Goal: Task Accomplishment & Management: Manage account settings

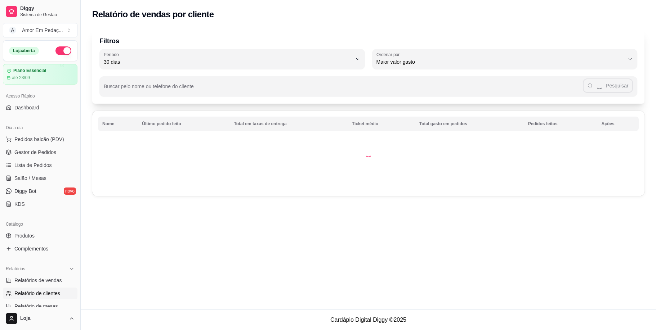
select select "30"
select select "HIGHEST_TOTAL_SPENT_WITH_ORDERS"
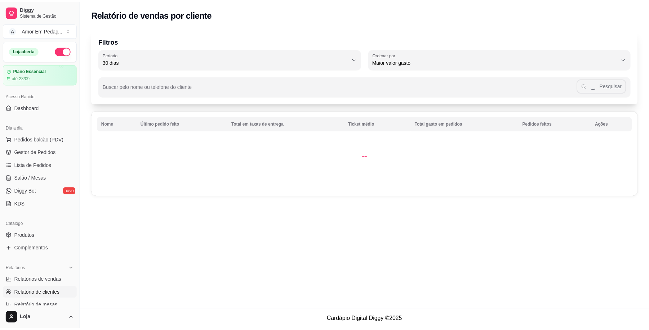
scroll to position [144, 0]
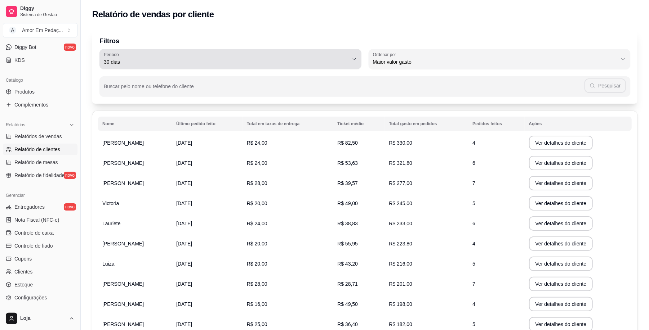
click at [352, 58] on icon "button" at bounding box center [354, 59] width 6 height 6
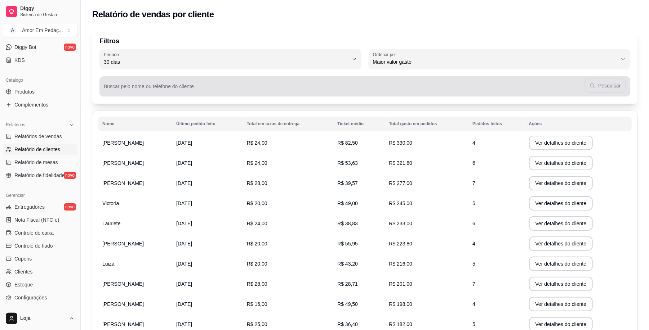
click at [548, 94] on div "Buscar pelo nome ou telefone do cliente Pesquisar" at bounding box center [364, 86] width 530 height 20
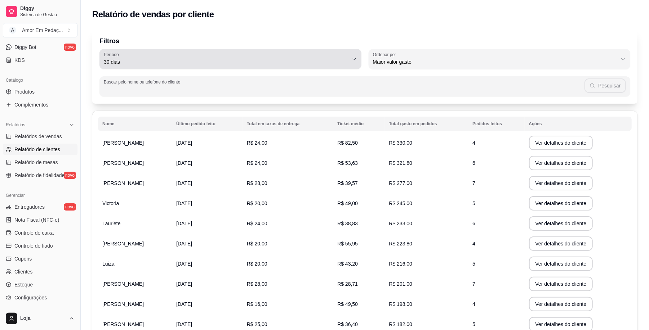
click at [354, 58] on icon "button" at bounding box center [354, 59] width 6 height 6
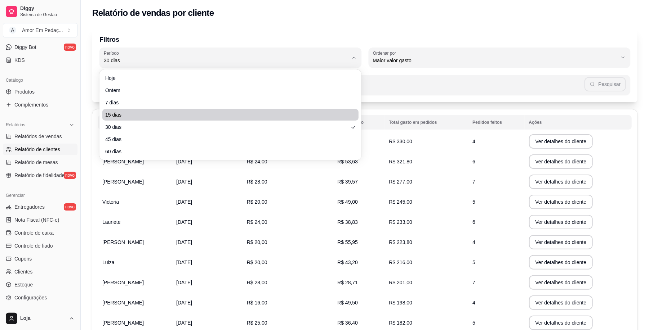
scroll to position [0, 0]
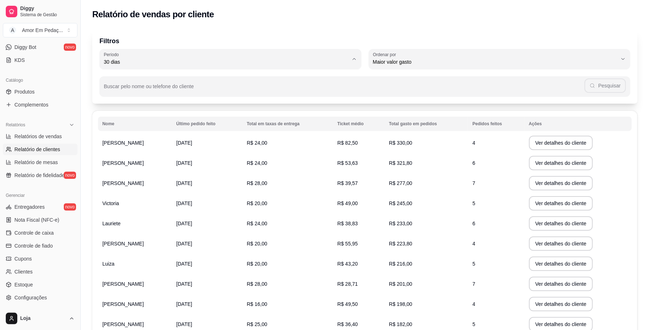
click at [260, 101] on span "7 dias" at bounding box center [226, 102] width 233 height 7
type input "7"
select select "7"
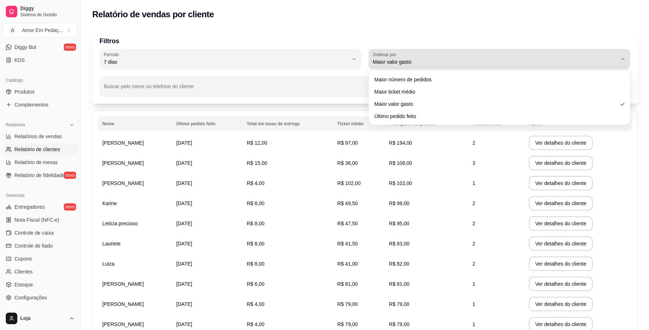
click at [405, 58] on div "Maior valor gasto" at bounding box center [495, 59] width 245 height 14
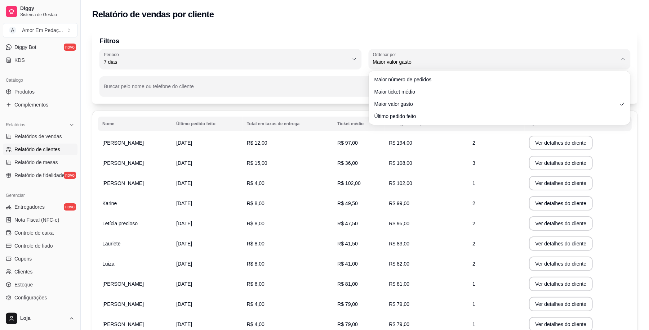
click at [390, 72] on div "Maior número de pedidos Maior ticket médio Maior valor gasto Último pedido feito" at bounding box center [499, 97] width 259 height 51
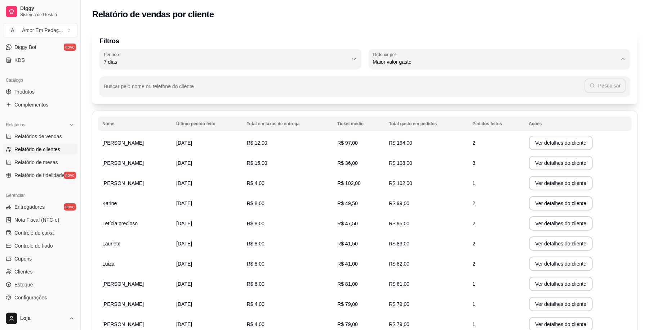
click at [414, 79] on span "Maior número de pedidos" at bounding box center [495, 79] width 233 height 7
type input "HIGHEST_ORDER_COUNT"
select select "HIGHEST_ORDER_COUNT"
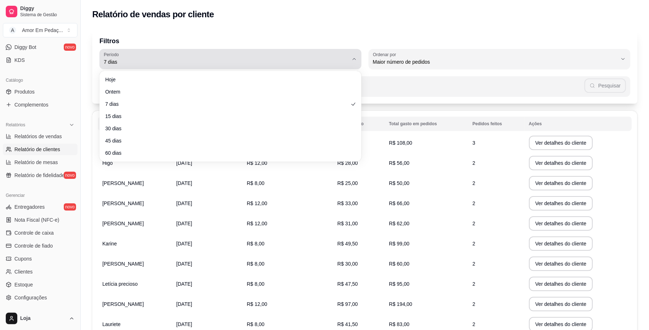
click at [335, 58] on div "7 dias" at bounding box center [226, 59] width 245 height 14
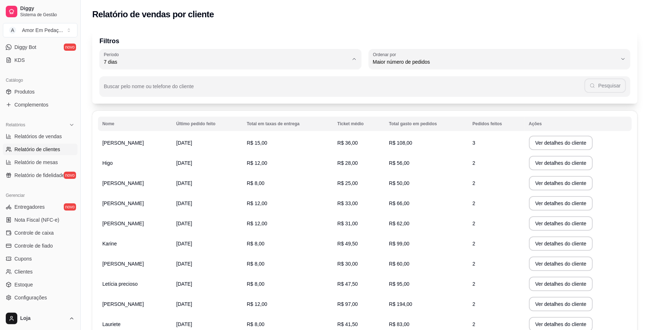
click at [310, 121] on ul "Hoje Ontem 7 dias 15 dias 30 dias 45 dias 60 dias" at bounding box center [230, 115] width 246 height 82
type input "15"
select select "15"
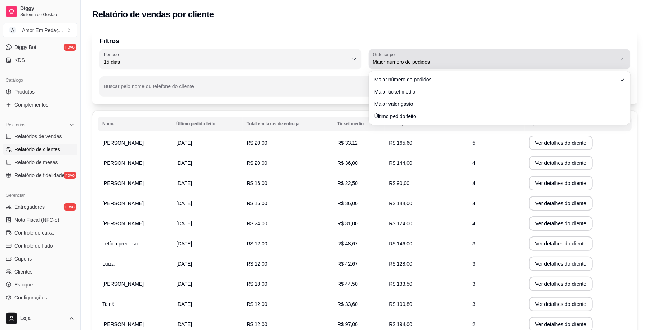
click at [500, 66] on div "Maior número de pedidos" at bounding box center [495, 59] width 245 height 14
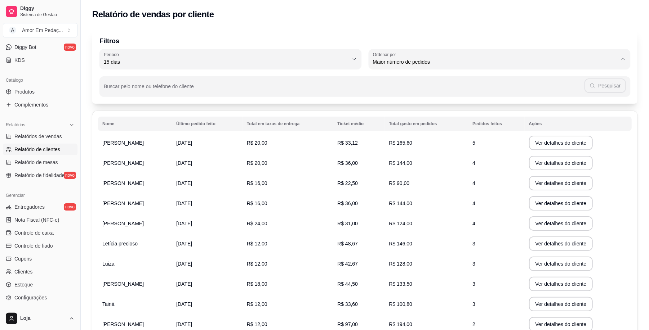
click at [473, 106] on span "Maior valor gasto" at bounding box center [495, 102] width 233 height 7
type input "HIGHEST_TOTAL_SPENT_WITH_ORDERS"
select select "HIGHEST_TOTAL_SPENT_WITH_ORDERS"
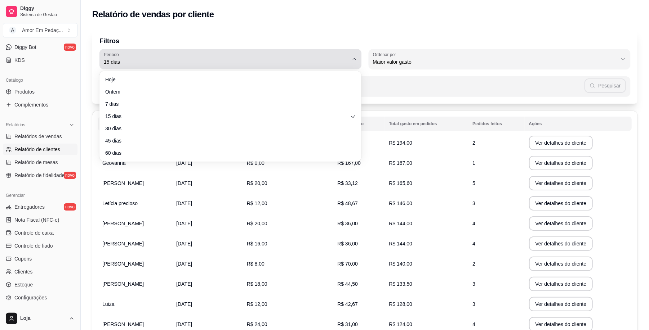
click at [313, 62] on span "15 dias" at bounding box center [226, 61] width 245 height 7
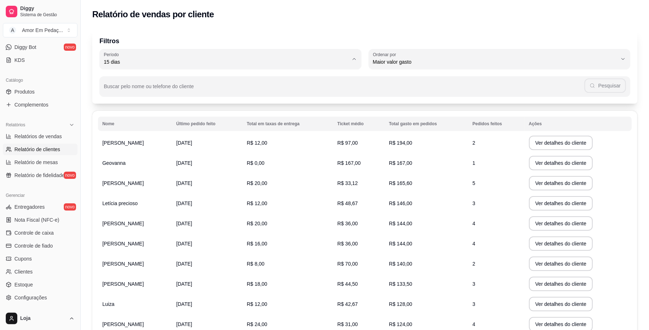
click at [277, 132] on li "30 dias" at bounding box center [230, 126] width 246 height 11
type input "30"
select select "30"
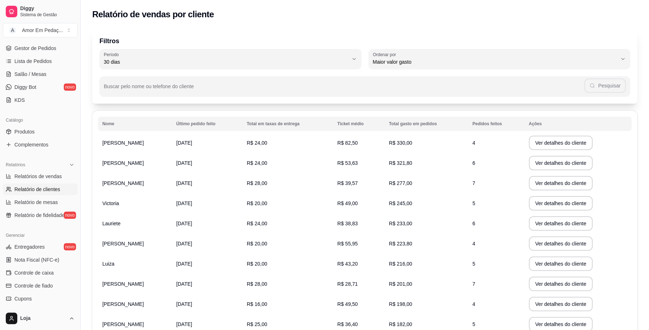
scroll to position [48, 0]
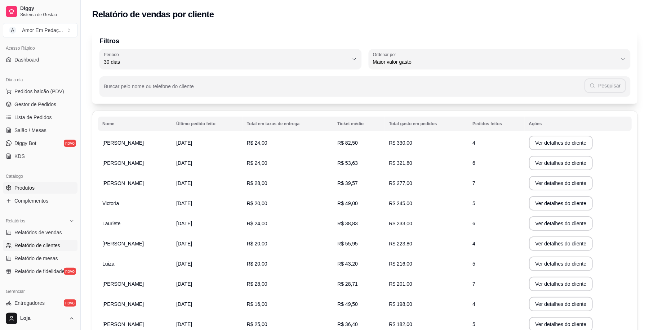
click at [43, 187] on link "Produtos" at bounding box center [40, 188] width 75 height 12
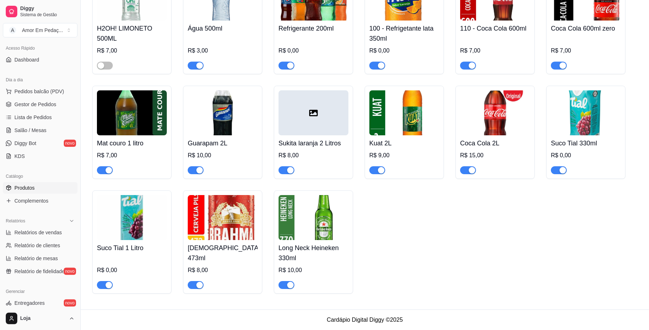
scroll to position [1632, 0]
click at [19, 198] on span "Complementos" at bounding box center [31, 200] width 34 height 7
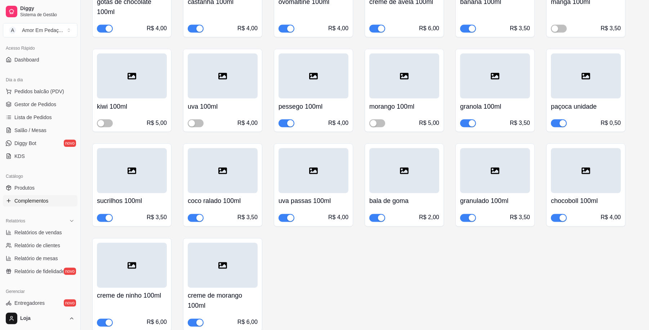
scroll to position [816, 0]
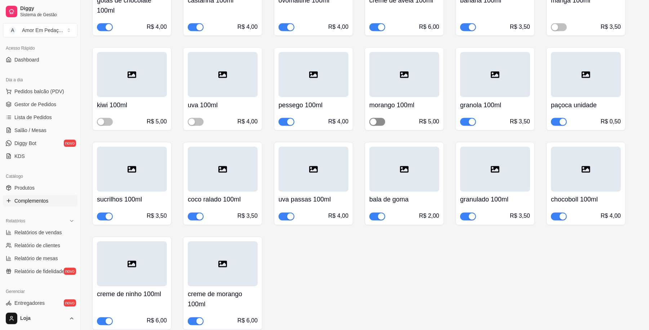
click at [379, 126] on span "button" at bounding box center [377, 122] width 16 height 8
click at [199, 121] on span "button" at bounding box center [196, 122] width 16 height 8
click at [108, 121] on span "button" at bounding box center [105, 122] width 16 height 8
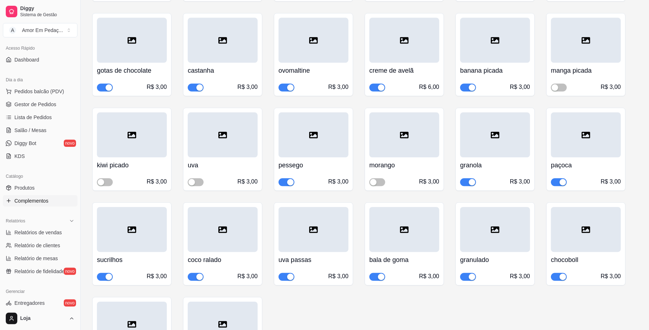
scroll to position [1296, 0]
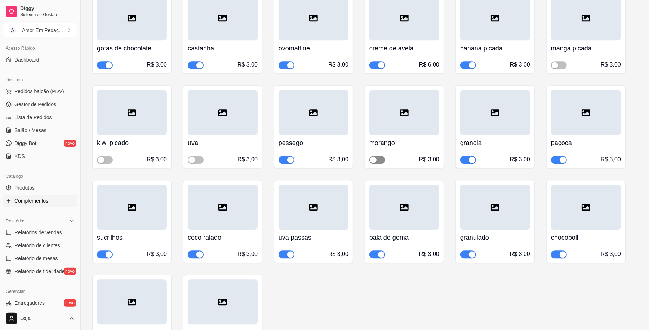
click at [380, 164] on span "button" at bounding box center [377, 160] width 16 height 8
click at [196, 163] on button "button" at bounding box center [196, 160] width 16 height 8
click at [103, 161] on div "button" at bounding box center [101, 160] width 6 height 6
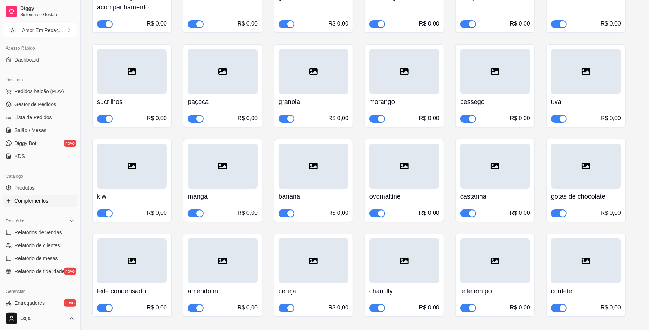
scroll to position [1776, 0]
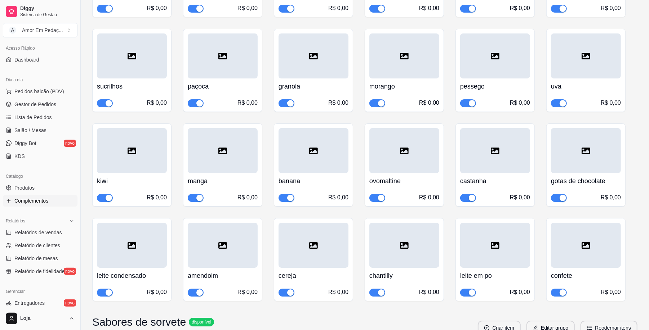
click at [193, 198] on span "button" at bounding box center [196, 198] width 16 height 8
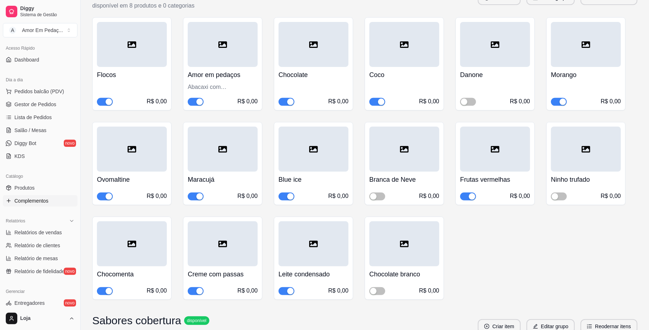
scroll to position [2064, 0]
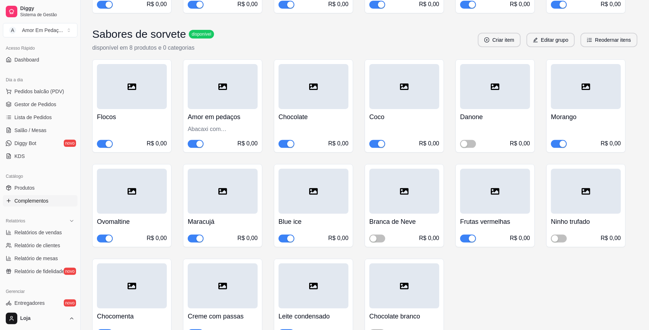
click at [287, 243] on button "button" at bounding box center [286, 239] width 16 height 8
click at [564, 241] on span "button" at bounding box center [559, 239] width 16 height 8
click at [601, 42] on button "Reodernar itens" at bounding box center [608, 40] width 57 height 14
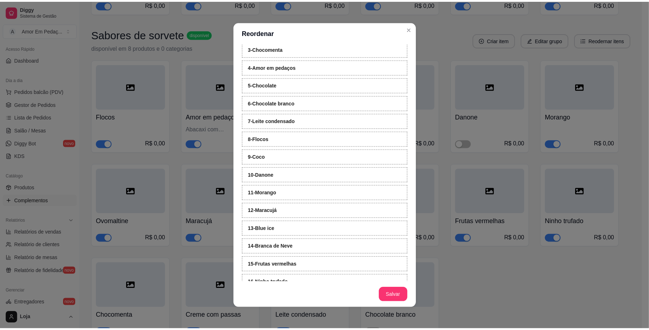
scroll to position [84, 0]
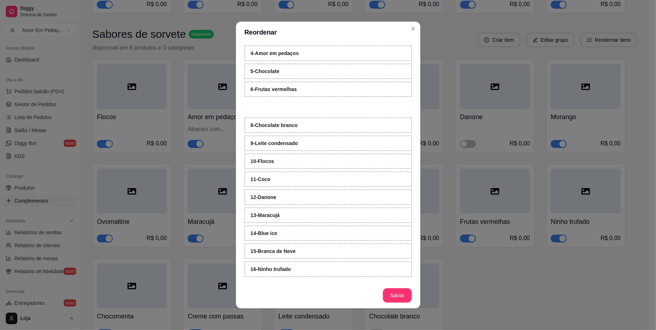
click at [310, 94] on div "1 - Ovomaltine 2 - Creme com passas 3 - Chocomenta 4 - Amor em pedaços 5 - Choc…" at bounding box center [328, 136] width 167 height 288
click at [386, 297] on button "Salvar" at bounding box center [397, 296] width 28 height 14
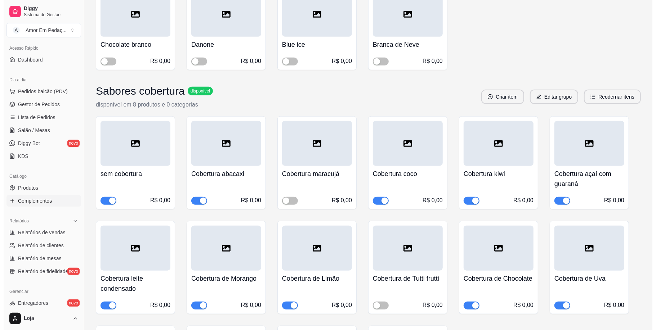
scroll to position [2353, 0]
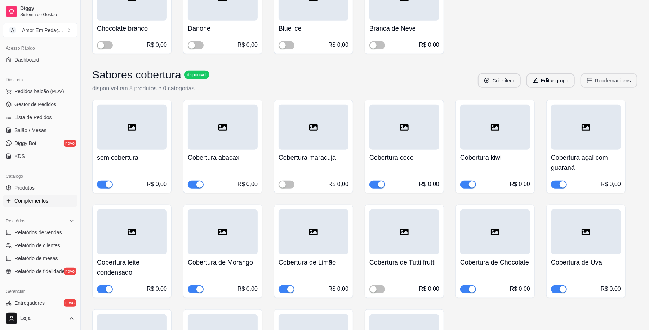
click at [614, 84] on button "Reodernar itens" at bounding box center [608, 80] width 57 height 14
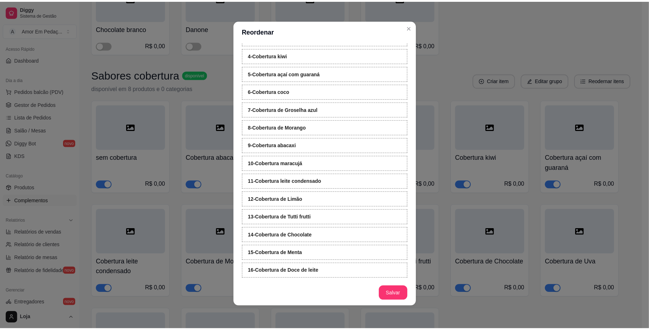
scroll to position [84, 0]
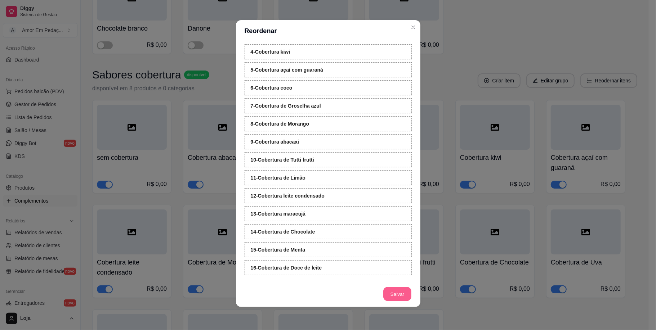
click at [399, 295] on button "Salvar" at bounding box center [397, 294] width 28 height 14
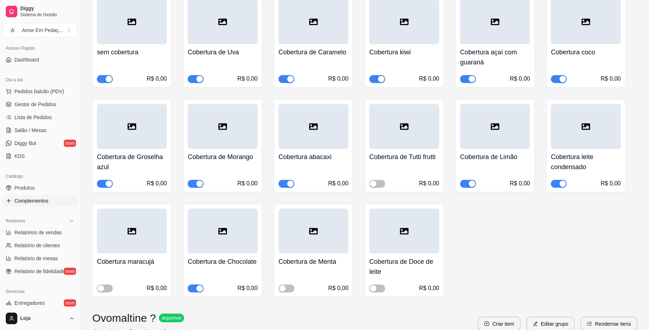
scroll to position [2497, 0]
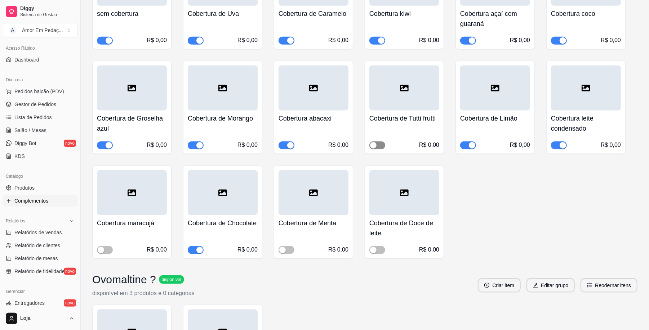
click at [373, 148] on div "button" at bounding box center [373, 145] width 6 height 6
click at [194, 254] on span "button" at bounding box center [196, 250] width 16 height 8
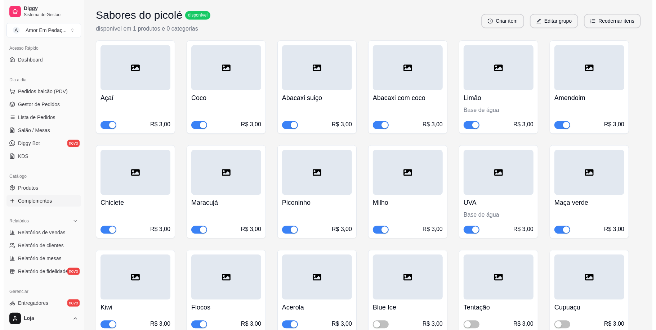
scroll to position [3025, 0]
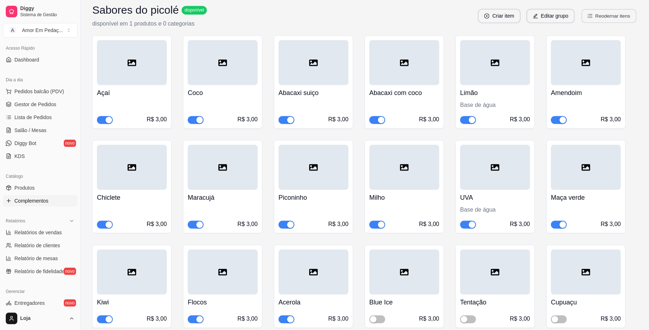
click at [606, 23] on button "Reodernar itens" at bounding box center [608, 16] width 55 height 14
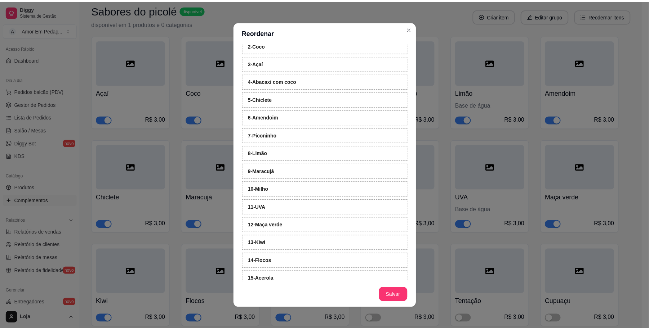
scroll to position [96, 0]
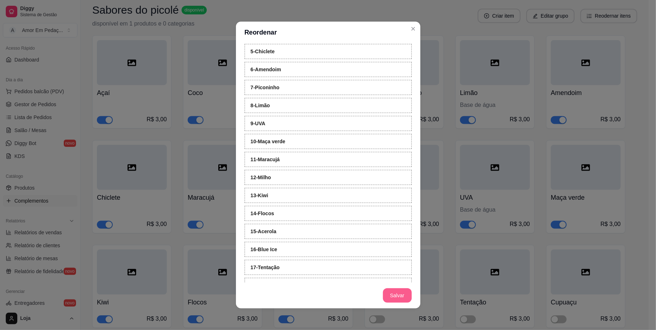
click at [388, 292] on button "Salvar" at bounding box center [397, 295] width 29 height 14
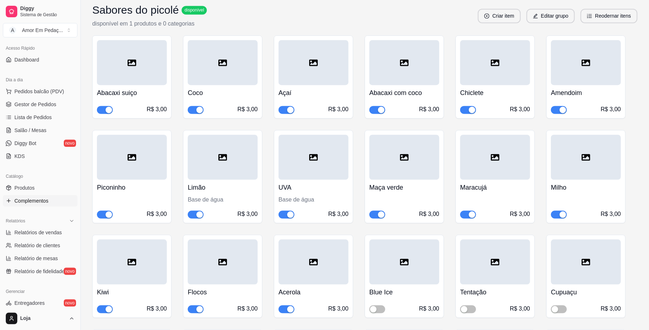
click at [465, 219] on span "button" at bounding box center [468, 215] width 16 height 8
click at [557, 219] on span "button" at bounding box center [559, 215] width 16 height 8
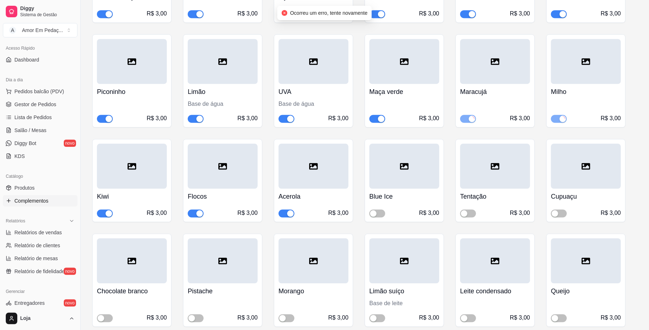
click at [282, 218] on span "button" at bounding box center [286, 214] width 16 height 8
click at [198, 217] on div "button" at bounding box center [199, 213] width 6 height 6
click at [102, 218] on span "button" at bounding box center [105, 214] width 16 height 8
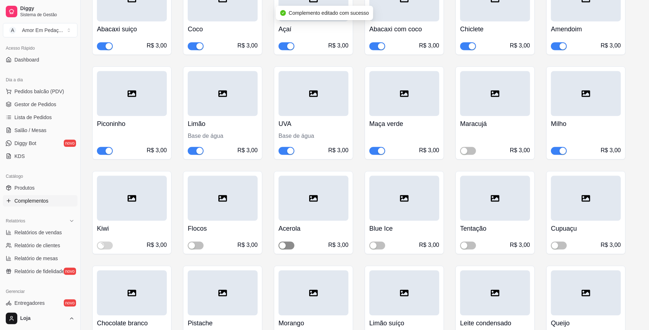
scroll to position [3073, 0]
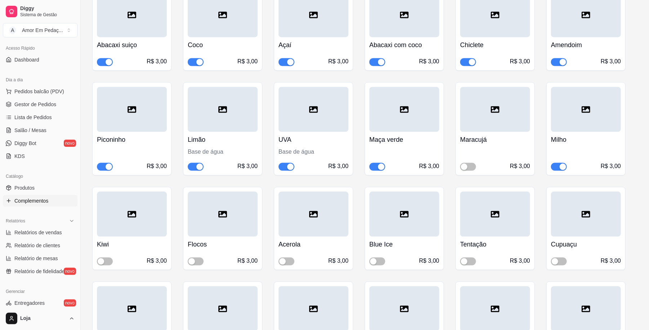
click at [556, 171] on span "button" at bounding box center [559, 167] width 16 height 8
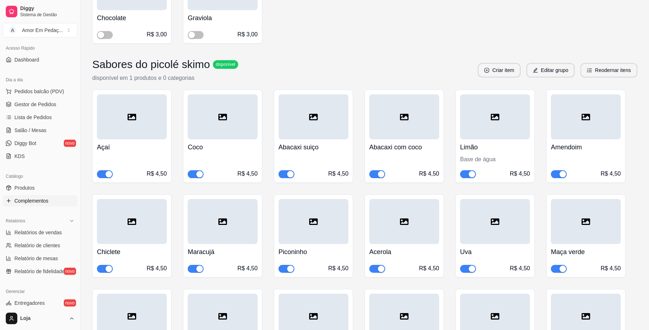
scroll to position [3553, 0]
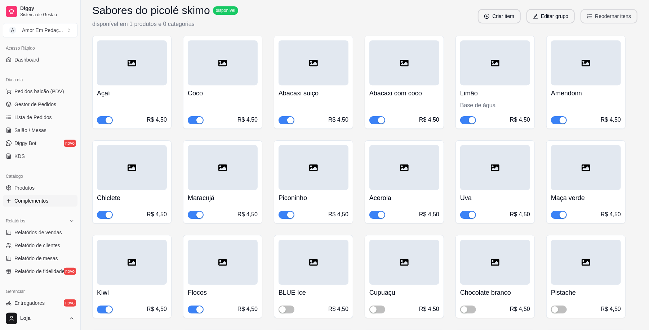
click at [610, 22] on button "Reodernar itens" at bounding box center [608, 16] width 57 height 14
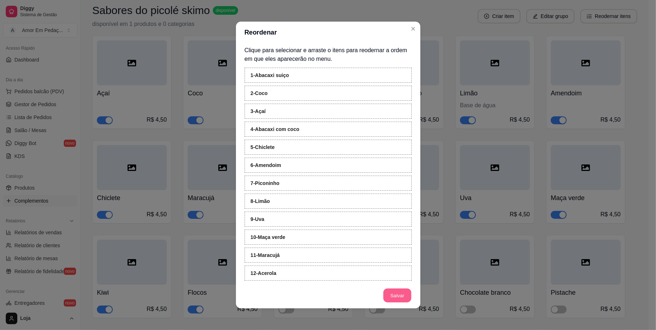
click at [395, 292] on button "Salvar" at bounding box center [397, 296] width 28 height 14
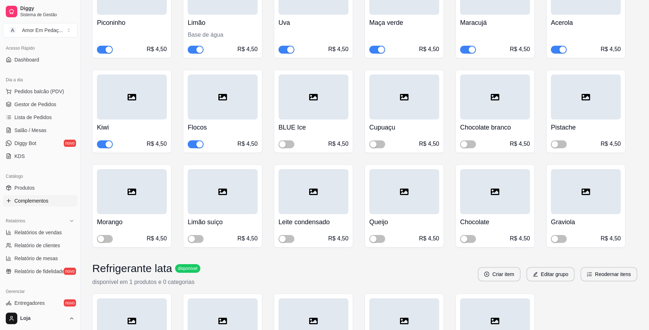
scroll to position [3697, 0]
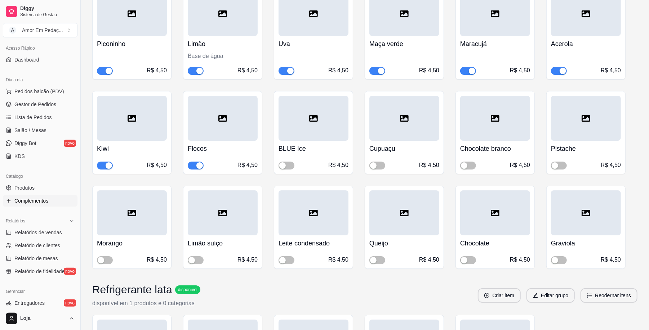
click at [468, 74] on div "button" at bounding box center [471, 71] width 6 height 6
click at [556, 75] on span "button" at bounding box center [559, 71] width 16 height 8
click at [107, 169] on div "button" at bounding box center [109, 165] width 6 height 6
click at [194, 170] on span "button" at bounding box center [196, 166] width 16 height 8
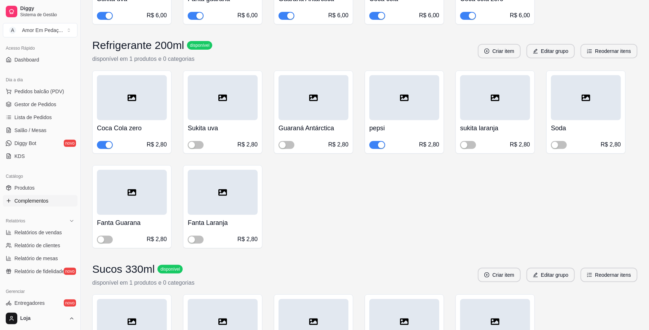
scroll to position [4081, 0]
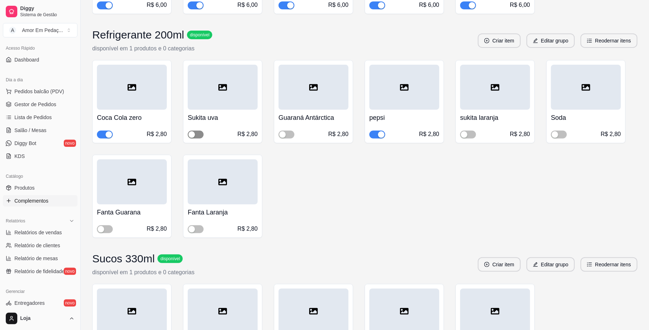
click at [192, 138] on div "button" at bounding box center [191, 134] width 6 height 6
click at [284, 138] on div "button" at bounding box center [282, 134] width 6 height 6
click at [469, 139] on span "button" at bounding box center [468, 135] width 16 height 8
click at [379, 138] on div "button" at bounding box center [381, 134] width 6 height 6
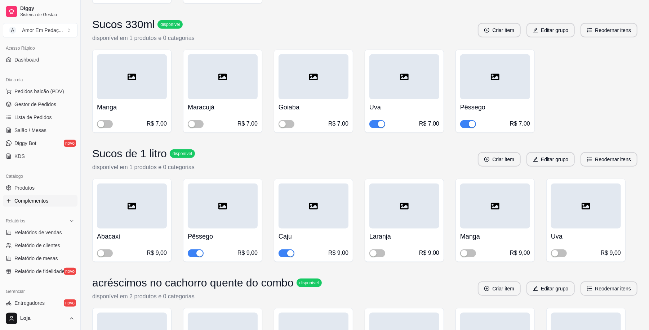
scroll to position [4321, 0]
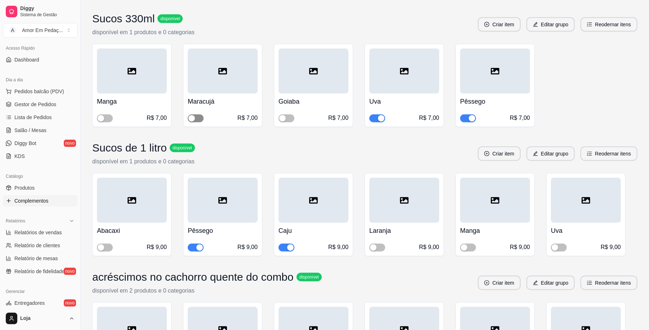
click at [196, 122] on span "button" at bounding box center [196, 119] width 16 height 8
click at [282, 122] on div "button" at bounding box center [282, 118] width 6 height 6
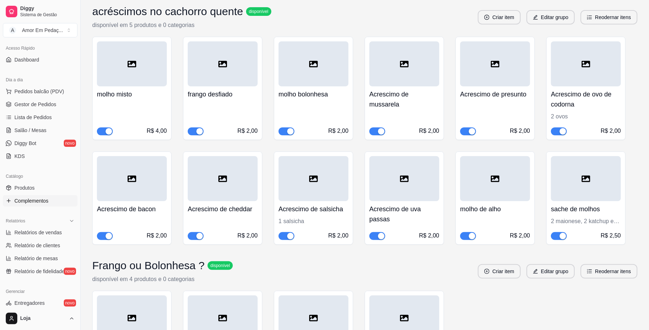
scroll to position [96, 0]
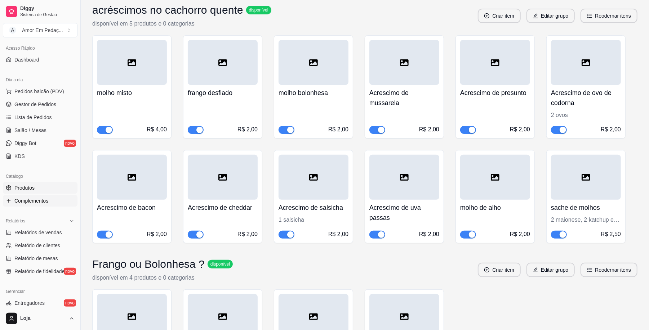
click at [45, 190] on link "Produtos" at bounding box center [40, 188] width 75 height 12
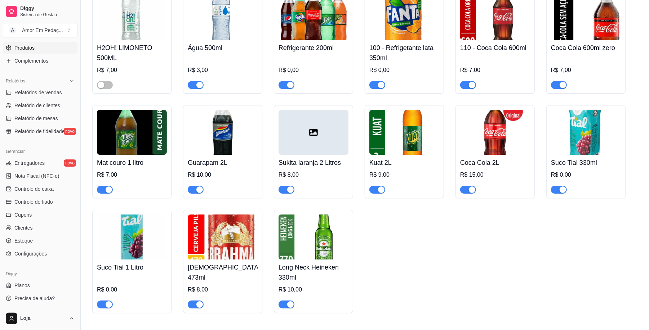
scroll to position [1584, 0]
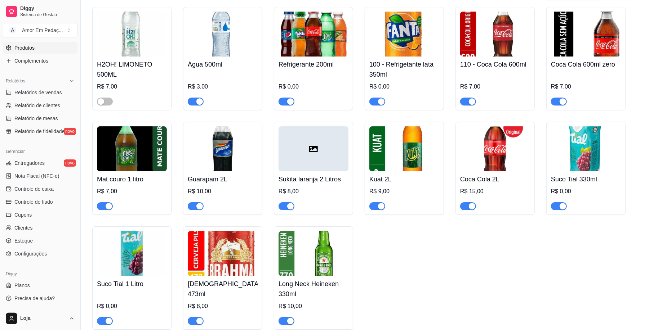
click at [310, 152] on icon at bounding box center [313, 149] width 9 height 6
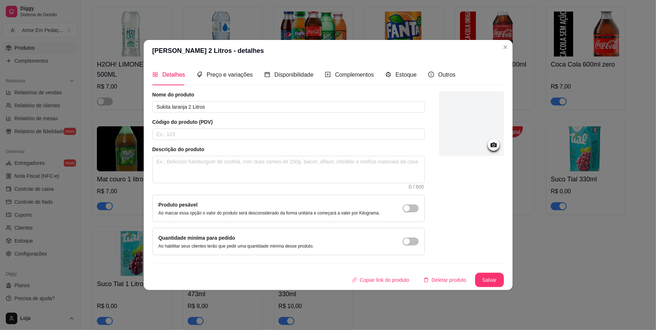
click at [493, 142] on icon at bounding box center [493, 145] width 8 height 8
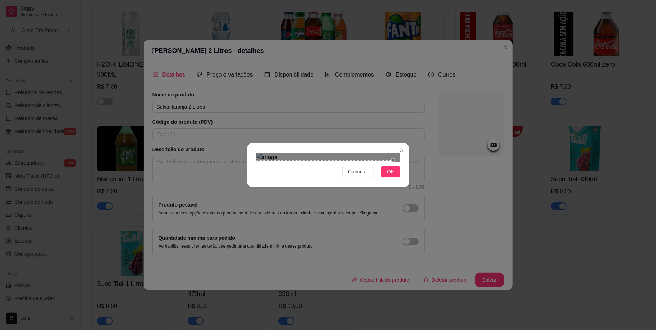
click at [232, 232] on div "Cancelar OK" at bounding box center [328, 165] width 656 height 330
click at [424, 72] on div "Cancelar OK" at bounding box center [328, 165] width 656 height 330
click at [390, 176] on span "OK" at bounding box center [390, 172] width 7 height 8
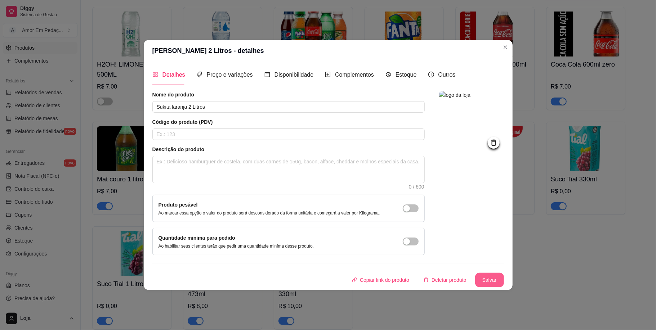
click at [490, 277] on button "Salvar" at bounding box center [489, 280] width 29 height 14
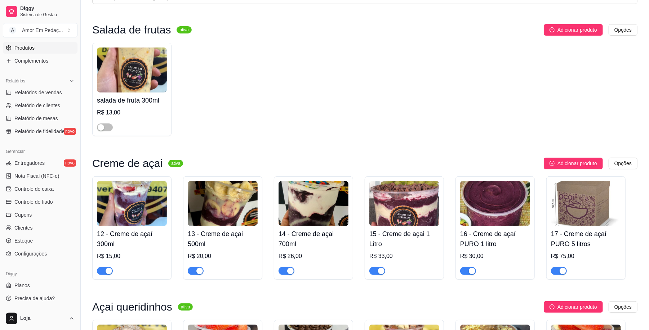
scroll to position [0, 0]
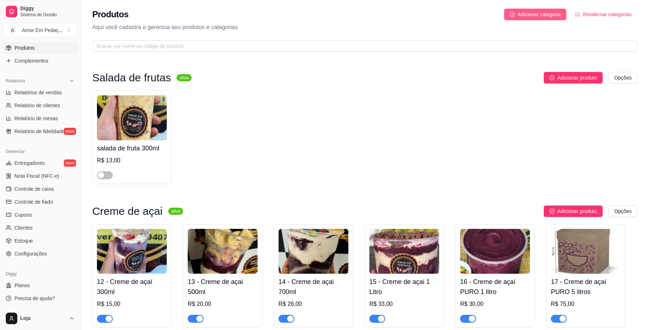
click at [547, 12] on span "Adicionar categoria" at bounding box center [538, 14] width 43 height 8
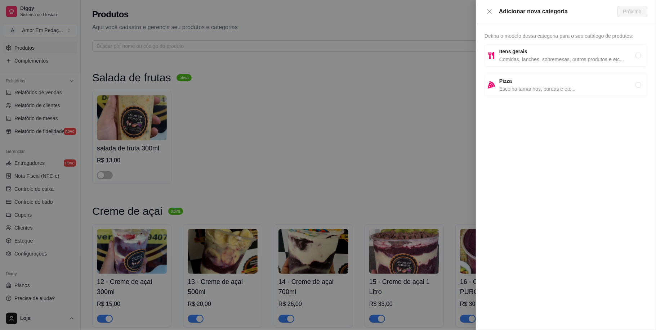
click at [526, 53] on span "Itens gerais" at bounding box center [567, 52] width 136 height 8
radio input "true"
click at [629, 9] on span "Próximo" at bounding box center [632, 12] width 18 height 8
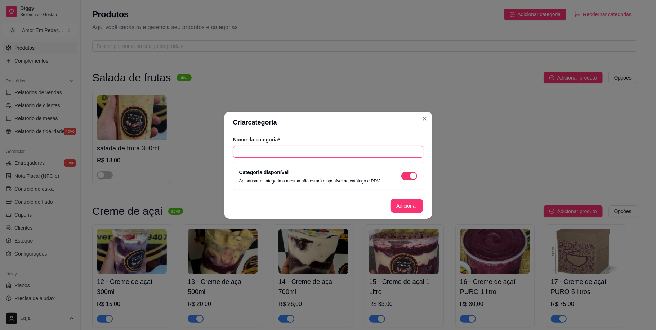
click at [322, 148] on input "text" at bounding box center [328, 152] width 190 height 12
type input "Pão de mel"
click at [414, 199] on button "Adicionar" at bounding box center [407, 206] width 32 height 14
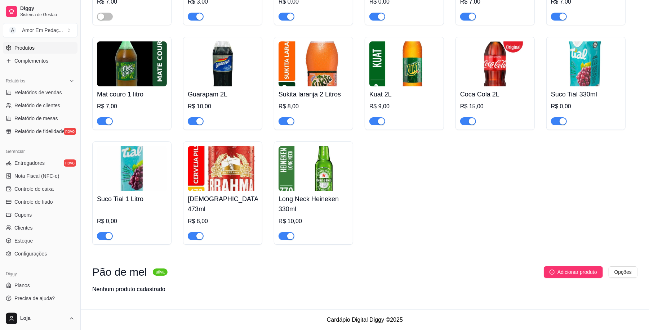
scroll to position [1681, 0]
click at [592, 272] on span "Adicionar produto" at bounding box center [577, 272] width 40 height 8
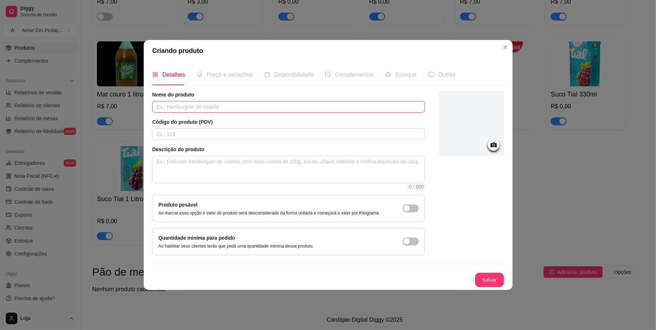
click at [291, 110] on input "text" at bounding box center [288, 107] width 272 height 12
type input "Pão de mel"
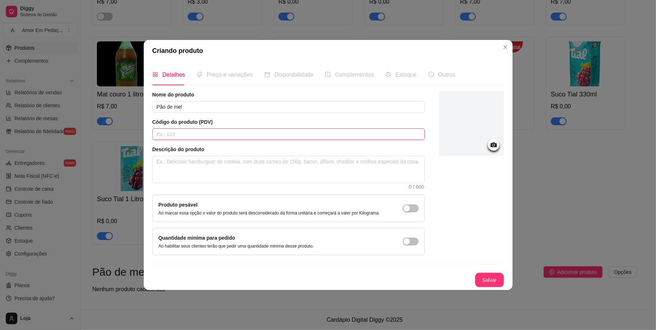
click at [295, 136] on input "text" at bounding box center [288, 135] width 272 height 12
type input "6"
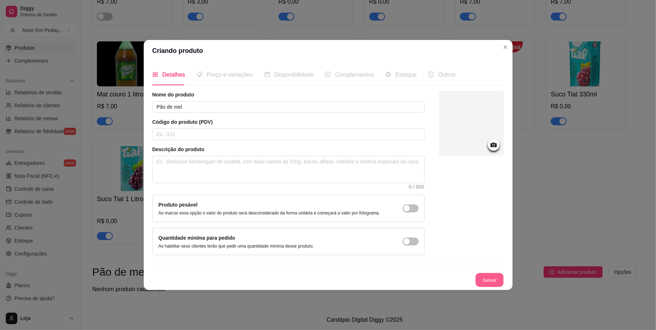
click at [490, 281] on button "Salvar" at bounding box center [489, 280] width 28 height 14
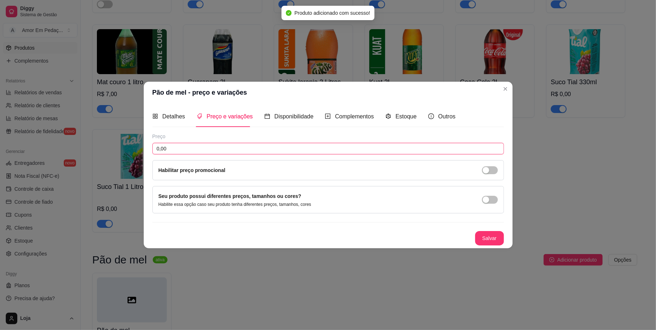
click at [252, 148] on input "0,00" at bounding box center [327, 149] width 351 height 12
type input "6,00"
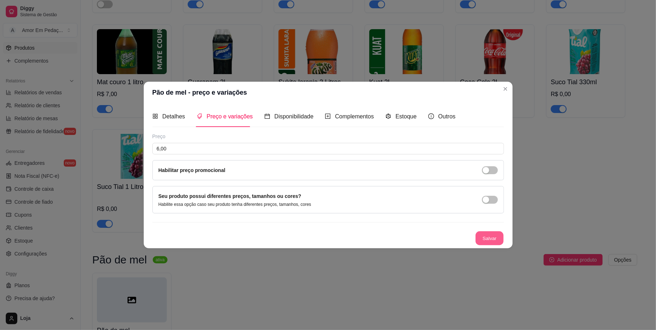
click at [489, 239] on button "Salvar" at bounding box center [489, 238] width 28 height 14
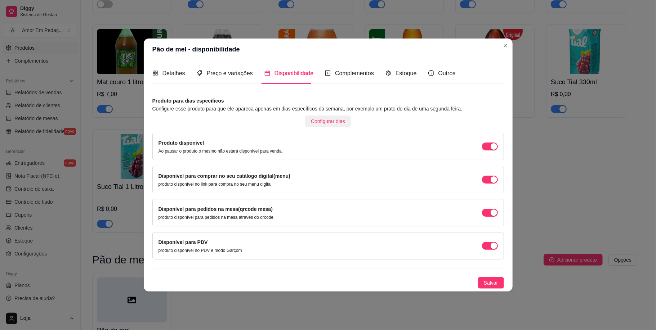
click at [333, 122] on span "Configurar dias" at bounding box center [328, 121] width 34 height 8
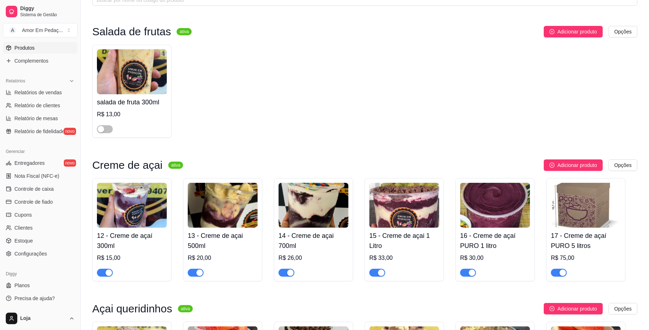
scroll to position [0, 0]
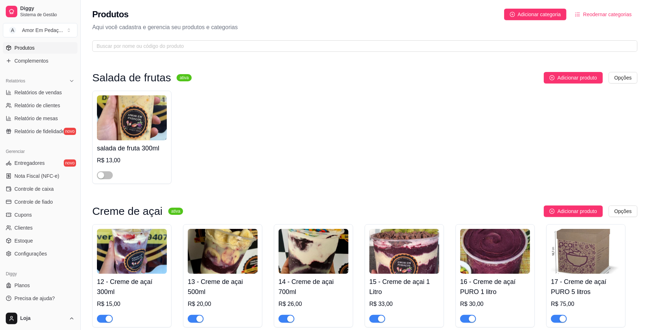
click at [607, 9] on button "Reodernar categorias" at bounding box center [603, 15] width 68 height 12
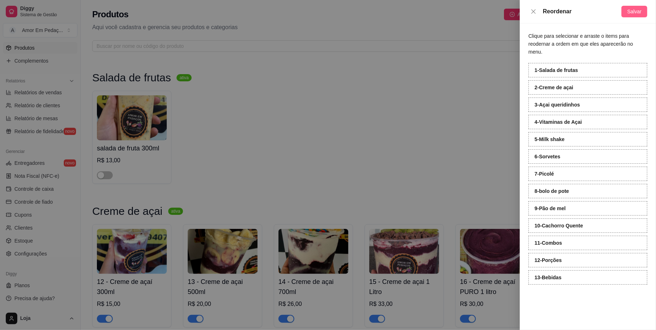
click at [639, 10] on span "Salvar" at bounding box center [634, 12] width 14 height 8
click at [475, 95] on div at bounding box center [328, 165] width 656 height 330
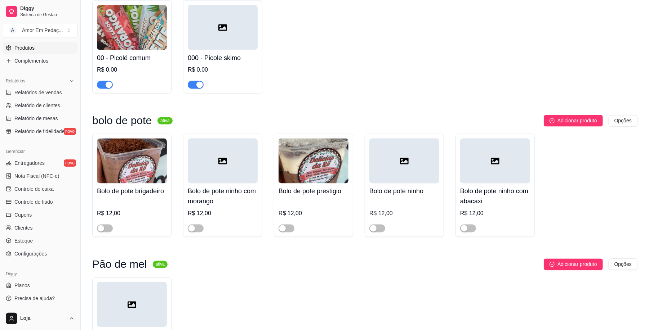
scroll to position [1104, 0]
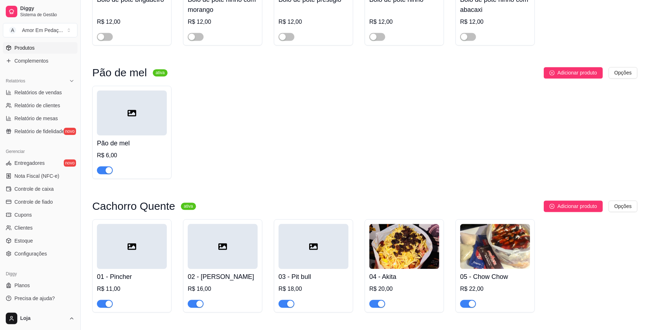
click at [151, 130] on div at bounding box center [132, 112] width 70 height 45
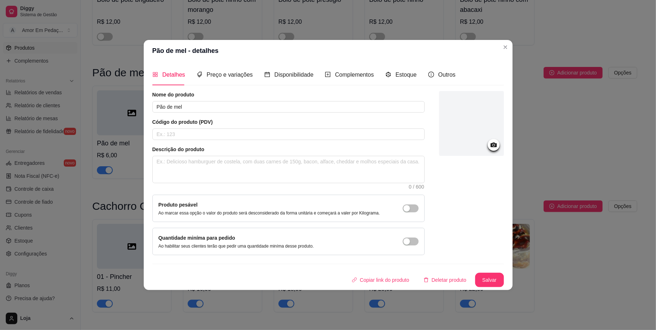
click at [505, 126] on div "Detalhes Preço e variações Disponibilidade Complementos Estoque Outros Nome do …" at bounding box center [328, 176] width 369 height 228
click at [496, 132] on div at bounding box center [471, 123] width 65 height 65
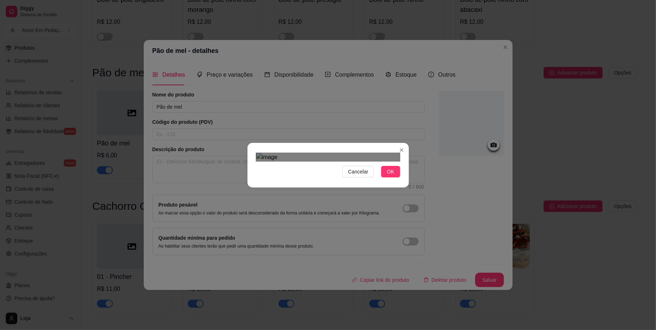
click at [361, 180] on div "Cancelar OK" at bounding box center [327, 165] width 161 height 30
click at [245, 87] on div "Cancelar OK" at bounding box center [328, 165] width 656 height 330
click at [468, 296] on div "Cancelar OK" at bounding box center [328, 165] width 656 height 330
click at [289, 211] on div "Use the arrow keys to move the crop selection area" at bounding box center [327, 274] width 142 height 142
click at [453, 107] on div "Cancelar OK" at bounding box center [328, 165] width 656 height 330
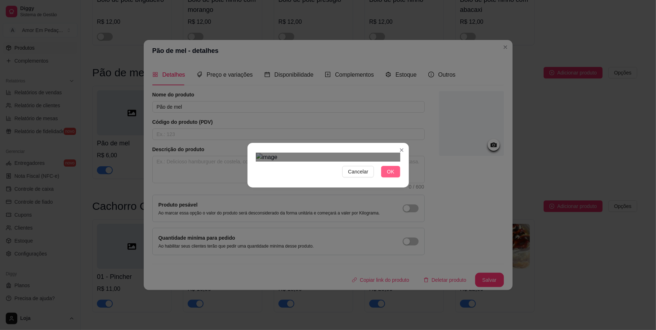
click at [393, 176] on span "OK" at bounding box center [390, 172] width 7 height 8
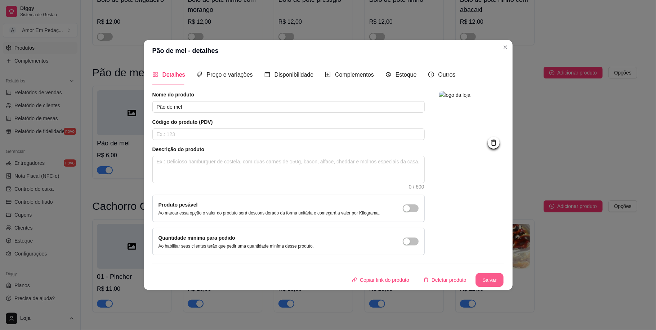
click at [488, 279] on button "Salvar" at bounding box center [489, 280] width 28 height 14
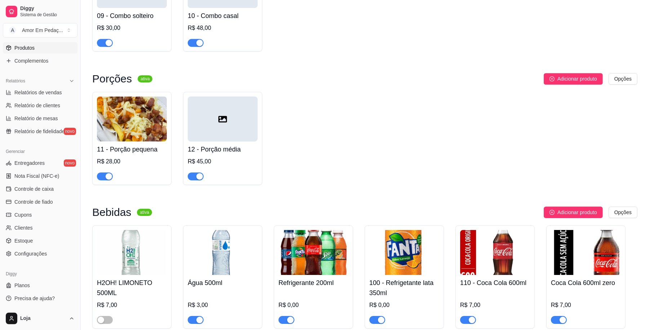
scroll to position [1536, 0]
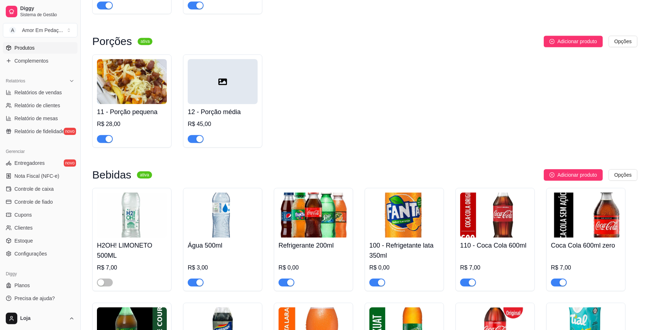
click at [585, 45] on span "Adicionar produto" at bounding box center [577, 41] width 40 height 8
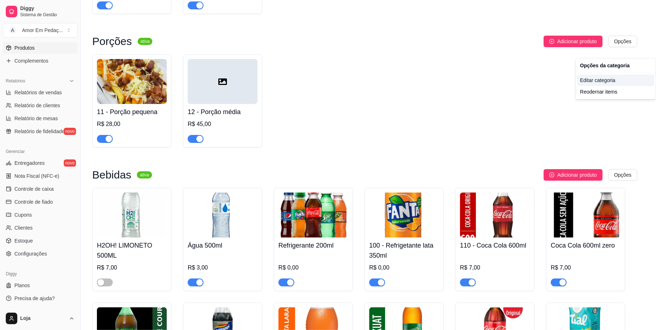
click at [623, 81] on div "Editar categoria" at bounding box center [615, 81] width 77 height 12
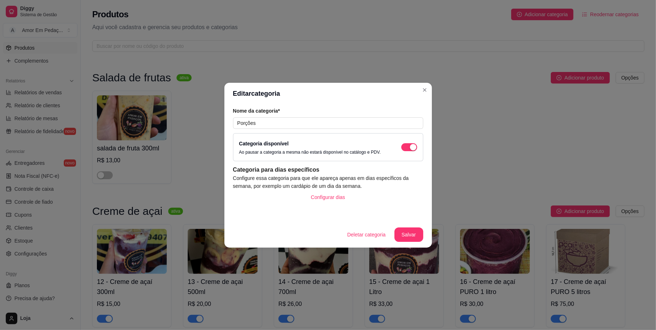
scroll to position [1422, 0]
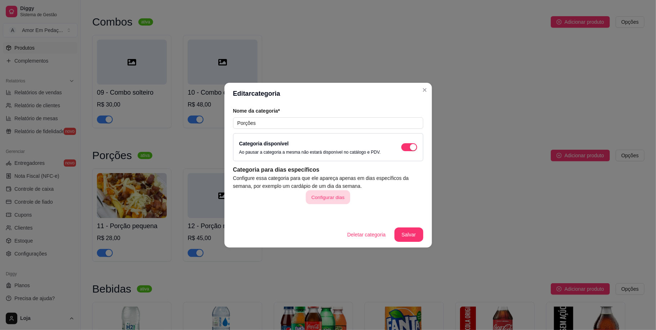
click at [336, 194] on button "Configurar dias" at bounding box center [328, 197] width 44 height 14
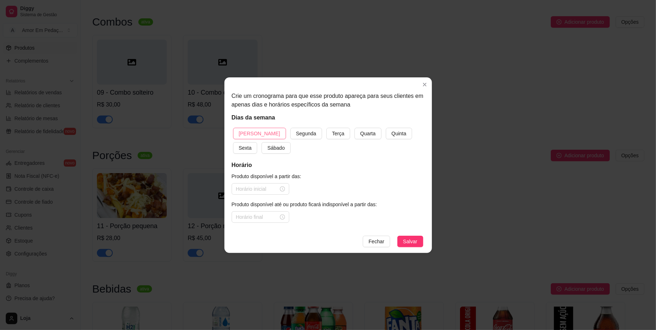
click at [259, 135] on span "[PERSON_NAME]" at bounding box center [259, 134] width 41 height 8
click at [267, 145] on span "Sábado" at bounding box center [275, 148] width 17 height 8
click at [296, 135] on span "Segunda" at bounding box center [306, 134] width 20 height 8
click at [327, 130] on button "Terça" at bounding box center [338, 134] width 24 height 12
click at [360, 130] on span "Quarta" at bounding box center [367, 134] width 15 height 8
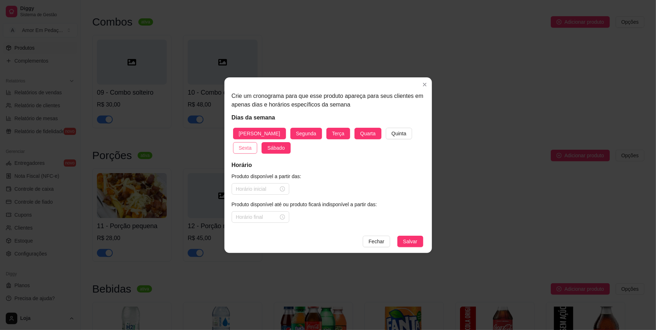
drag, startPoint x: 381, startPoint y: 133, endPoint x: 397, endPoint y: 133, distance: 15.8
click at [391, 133] on span "Quinta" at bounding box center [398, 134] width 15 height 8
click at [252, 144] on span "Sexta" at bounding box center [245, 148] width 13 height 8
click at [266, 187] on input at bounding box center [257, 189] width 42 height 8
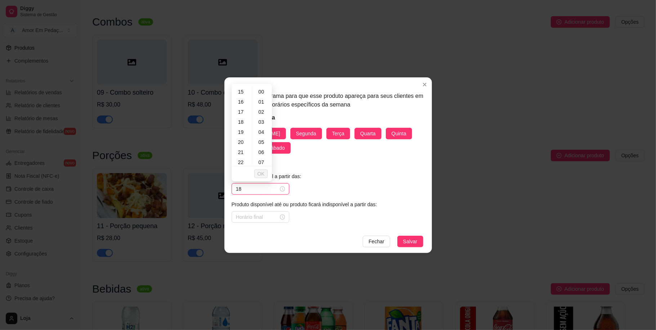
scroll to position [164, 0]
click at [243, 107] on div "18" at bounding box center [241, 109] width 17 height 10
click at [263, 107] on div "30" at bounding box center [262, 106] width 17 height 10
type input "18:30"
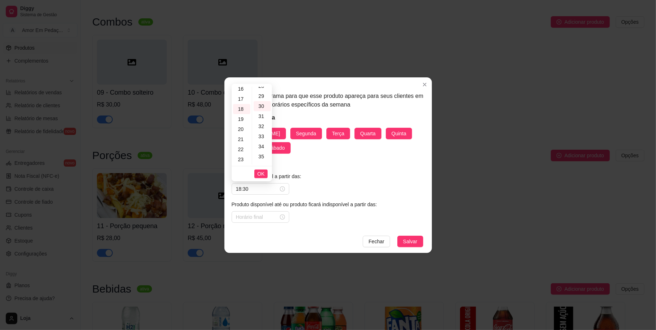
scroll to position [302, 0]
click at [262, 174] on span "OK" at bounding box center [260, 174] width 7 height 8
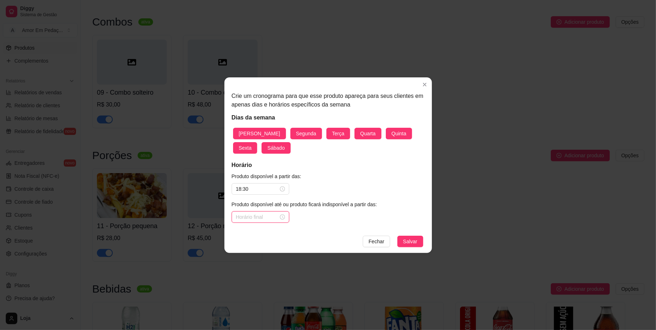
click at [256, 218] on input at bounding box center [257, 217] width 42 height 8
click at [352, 165] on h5 "Horário" at bounding box center [328, 165] width 193 height 9
click at [402, 239] on button "Salvar" at bounding box center [410, 242] width 26 height 12
click at [281, 218] on div at bounding box center [260, 217] width 49 height 8
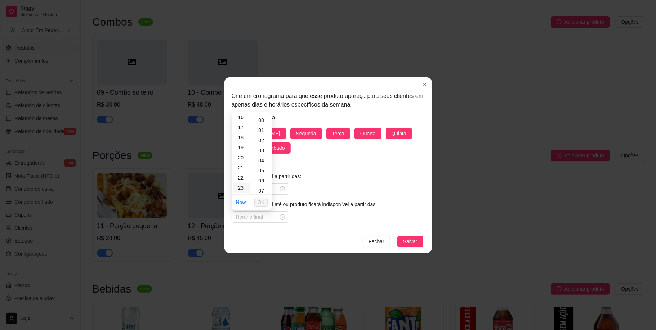
click at [244, 187] on div "23" at bounding box center [241, 188] width 17 height 10
click at [264, 139] on div "40" at bounding box center [262, 140] width 17 height 10
type input "23:40"
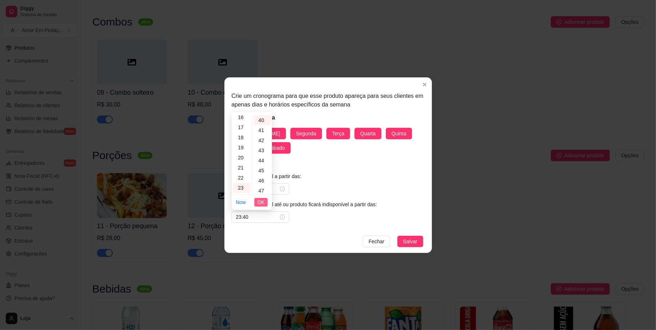
click at [260, 199] on span "OK" at bounding box center [260, 202] width 7 height 8
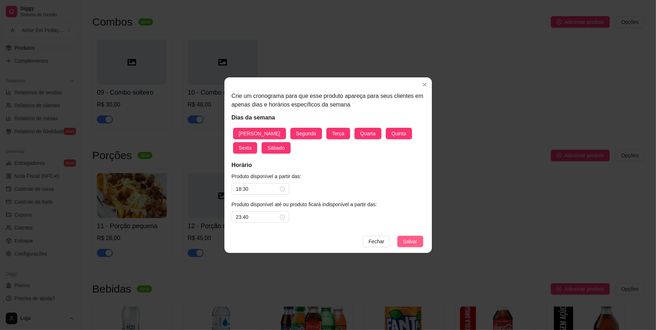
click at [411, 244] on span "Salvar" at bounding box center [410, 242] width 14 height 8
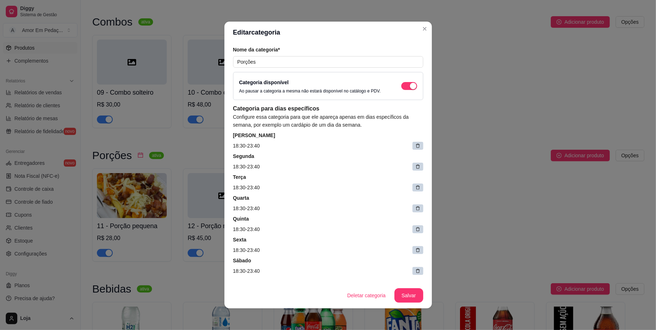
scroll to position [27, 0]
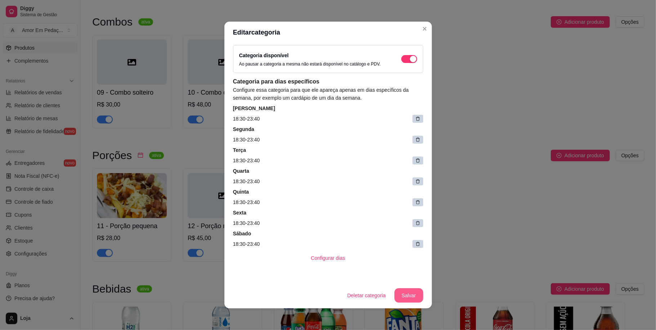
click at [405, 296] on button "Salvar" at bounding box center [408, 295] width 29 height 14
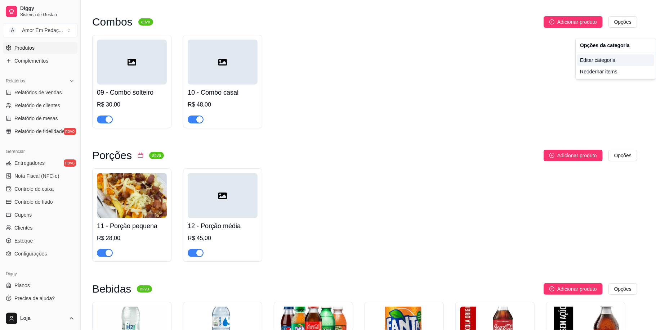
click at [605, 57] on div "Editar categoria" at bounding box center [615, 60] width 77 height 12
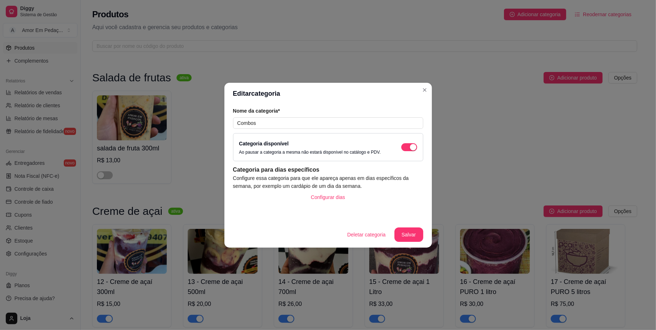
scroll to position [1288, 0]
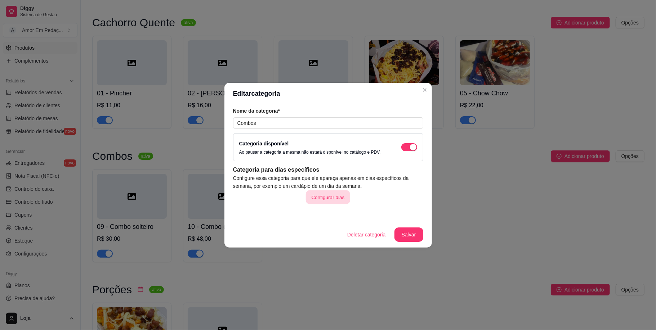
click at [324, 192] on button "Configurar dias" at bounding box center [328, 197] width 44 height 14
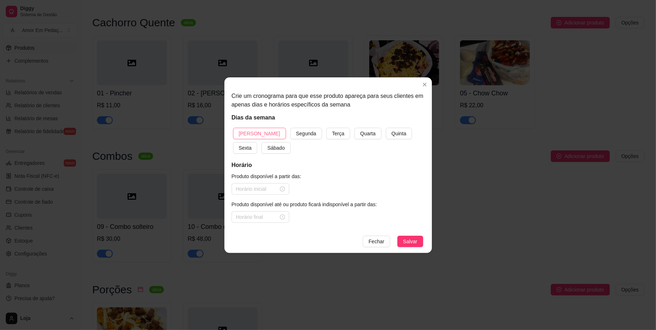
click at [256, 132] on span "[PERSON_NAME]" at bounding box center [259, 134] width 41 height 8
drag, startPoint x: 251, startPoint y: 146, endPoint x: 289, endPoint y: 126, distance: 42.7
click at [267, 146] on span "Sábado" at bounding box center [275, 148] width 17 height 8
click at [290, 128] on button "Segunda" at bounding box center [306, 134] width 32 height 12
click at [326, 129] on button "Terça" at bounding box center [338, 134] width 24 height 12
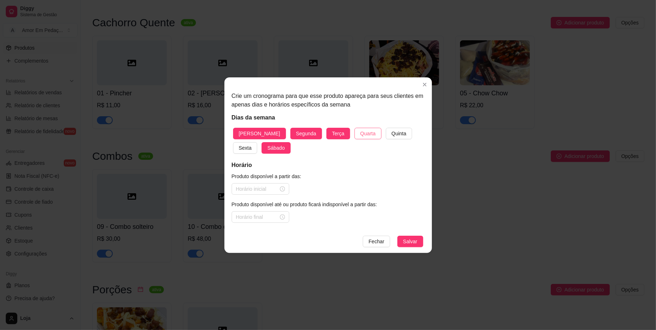
click at [357, 129] on button "Quarta" at bounding box center [367, 134] width 27 height 12
drag, startPoint x: 379, startPoint y: 130, endPoint x: 389, endPoint y: 130, distance: 10.1
click at [391, 130] on span "Quinta" at bounding box center [398, 134] width 15 height 8
click at [252, 144] on span "Sexta" at bounding box center [245, 148] width 13 height 8
click at [264, 192] on input at bounding box center [257, 189] width 42 height 8
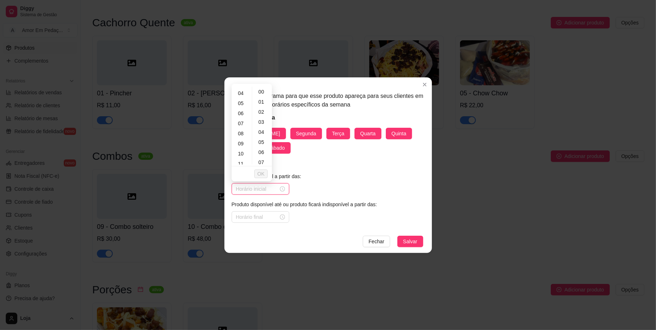
scroll to position [164, 0]
click at [245, 107] on div "18" at bounding box center [241, 109] width 17 height 10
click at [262, 106] on div "30" at bounding box center [262, 106] width 17 height 10
type input "18:30"
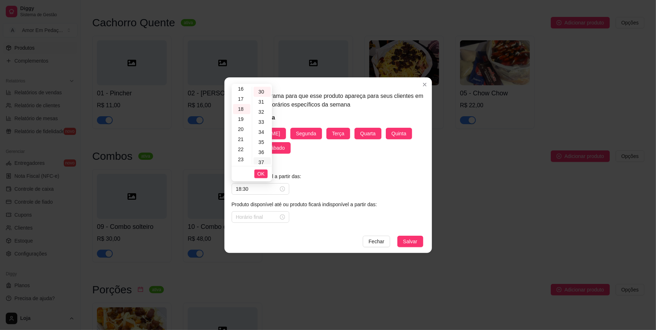
scroll to position [302, 0]
click at [257, 174] on span "OK" at bounding box center [260, 174] width 7 height 8
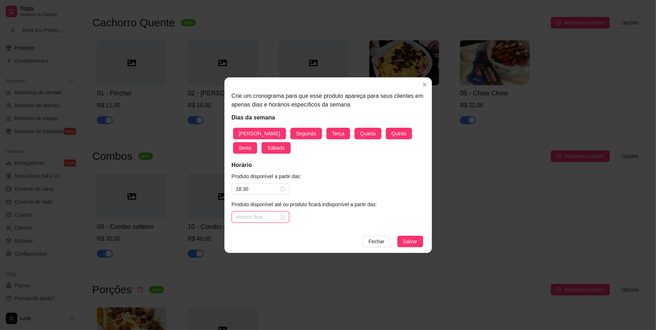
click at [257, 217] on input at bounding box center [257, 217] width 42 height 8
click at [240, 188] on div "23" at bounding box center [241, 188] width 17 height 10
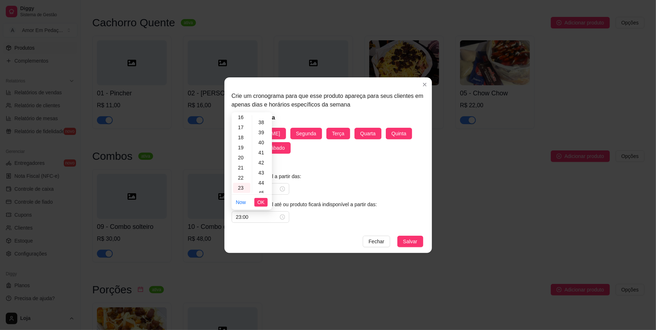
scroll to position [384, 0]
click at [264, 140] on div "40" at bounding box center [262, 140] width 17 height 10
type input "23:40"
click at [258, 199] on span "OK" at bounding box center [260, 202] width 7 height 8
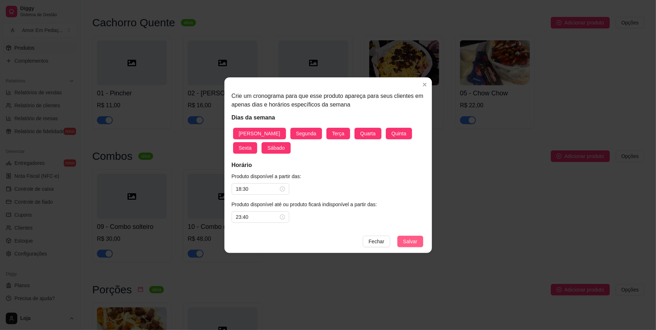
click at [409, 238] on span "Salvar" at bounding box center [410, 242] width 14 height 8
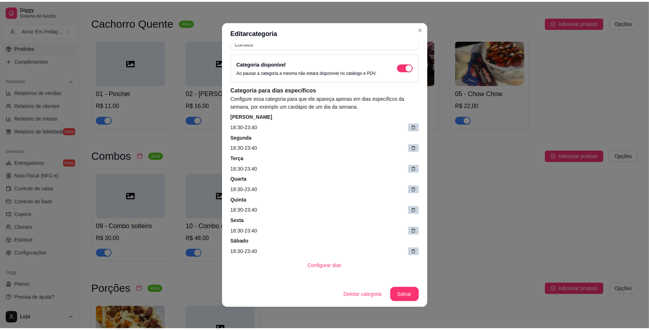
scroll to position [27, 0]
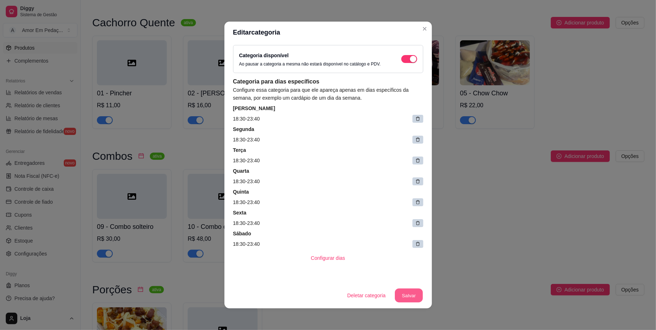
click at [402, 297] on button "Salvar" at bounding box center [409, 296] width 28 height 14
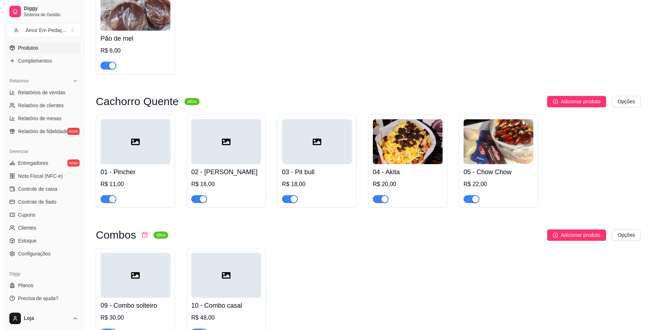
scroll to position [1192, 0]
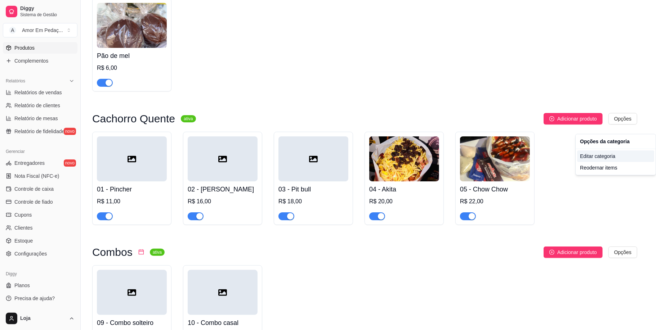
click at [616, 157] on div "Editar categoria" at bounding box center [615, 157] width 77 height 12
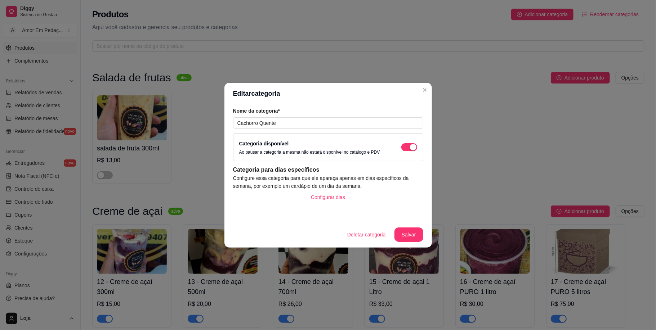
scroll to position [1153, 0]
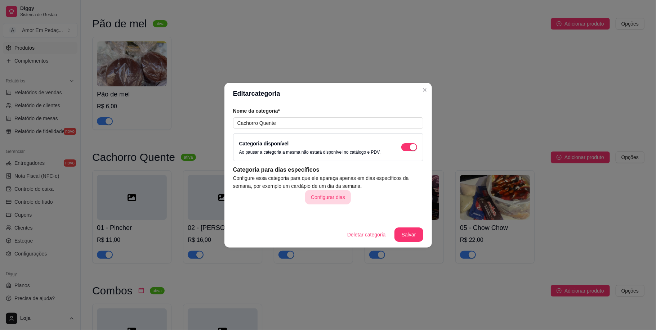
click at [318, 196] on button "Configurar dias" at bounding box center [328, 197] width 46 height 14
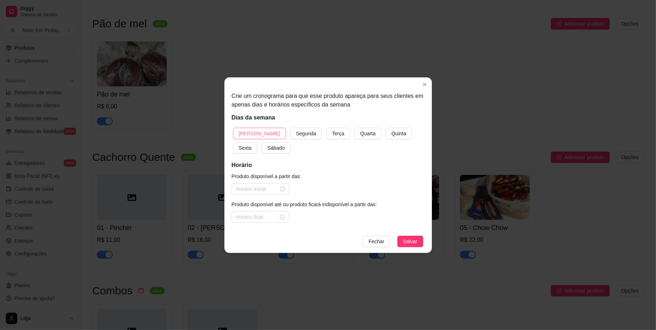
click at [243, 133] on span "[PERSON_NAME]" at bounding box center [259, 134] width 41 height 8
click at [267, 151] on span "Sábado" at bounding box center [275, 148] width 17 height 8
click at [296, 136] on span "Segunda" at bounding box center [306, 134] width 20 height 8
drag, startPoint x: 314, startPoint y: 132, endPoint x: 366, endPoint y: 132, distance: 51.5
click at [332, 132] on span "Terça" at bounding box center [338, 134] width 12 height 8
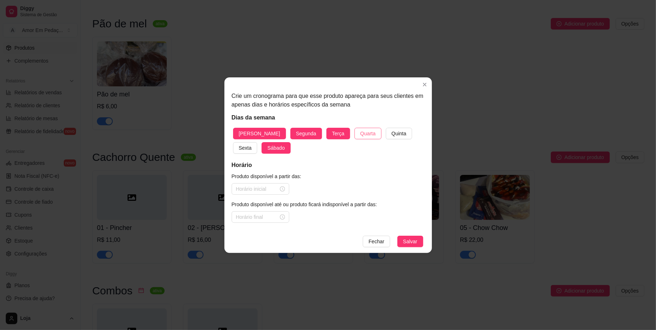
click at [355, 132] on button "Quarta" at bounding box center [367, 134] width 27 height 12
drag, startPoint x: 371, startPoint y: 130, endPoint x: 405, endPoint y: 130, distance: 34.6
click at [391, 130] on span "Quinta" at bounding box center [398, 134] width 15 height 8
click at [252, 144] on span "Sexta" at bounding box center [245, 148] width 13 height 8
click at [261, 192] on input at bounding box center [257, 189] width 42 height 8
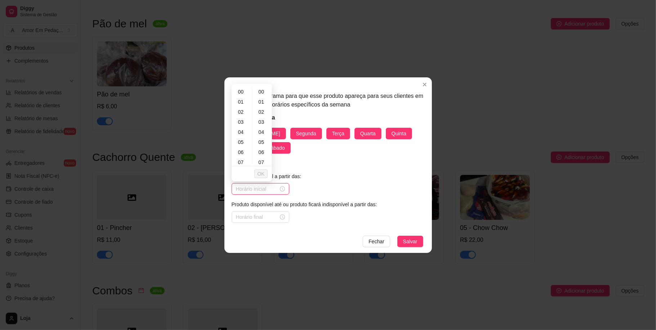
scroll to position [164, 0]
click at [246, 107] on div "18" at bounding box center [241, 109] width 17 height 10
click at [261, 102] on div "30" at bounding box center [262, 106] width 17 height 10
type input "18:30"
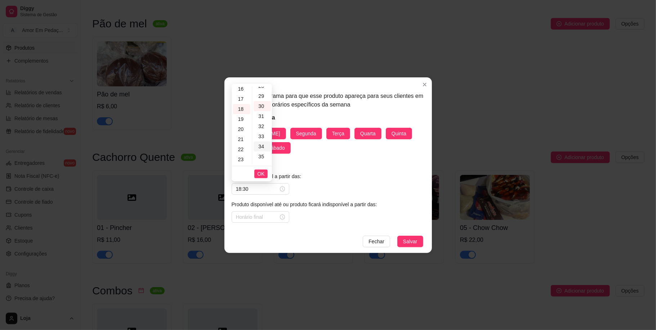
scroll to position [302, 0]
click at [261, 174] on span "OK" at bounding box center [260, 174] width 7 height 8
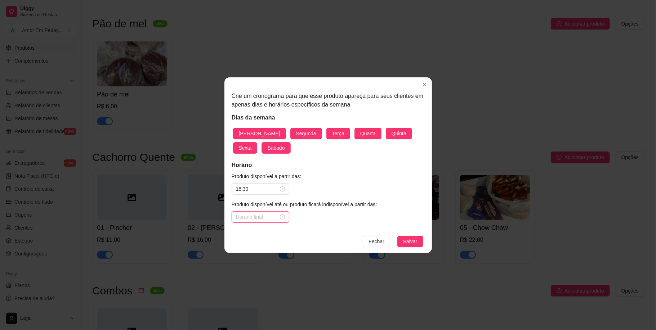
click at [255, 218] on input at bounding box center [257, 217] width 42 height 8
click at [237, 186] on div "23" at bounding box center [241, 188] width 17 height 10
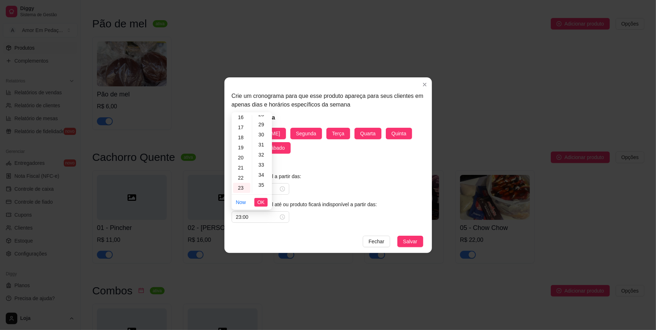
scroll to position [384, 0]
click at [265, 138] on div "40" at bounding box center [262, 140] width 17 height 10
type input "23:40"
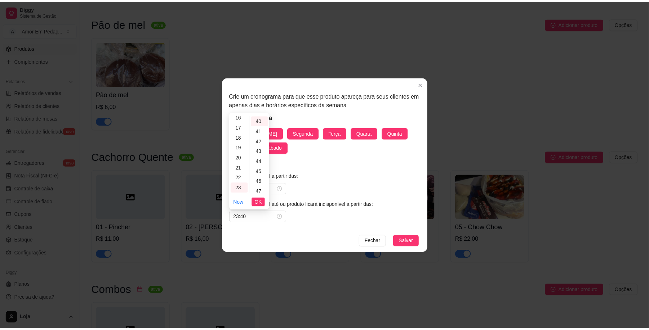
scroll to position [403, 0]
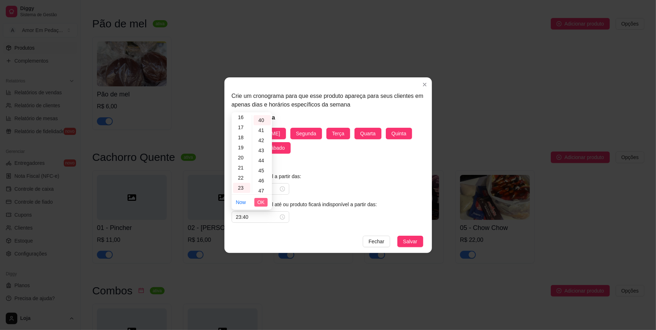
click at [260, 204] on span "OK" at bounding box center [260, 202] width 7 height 8
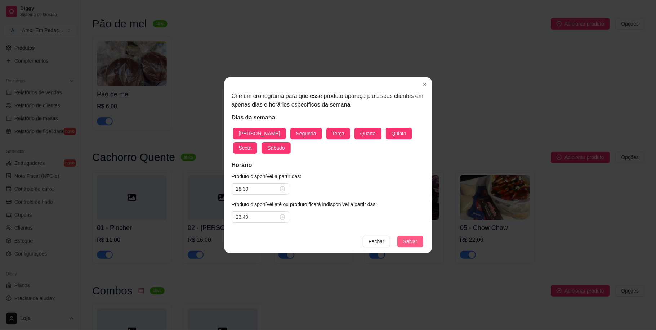
click at [408, 242] on span "Salvar" at bounding box center [410, 242] width 14 height 8
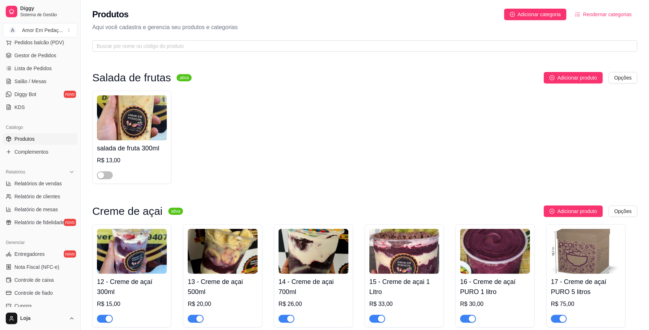
scroll to position [0, 0]
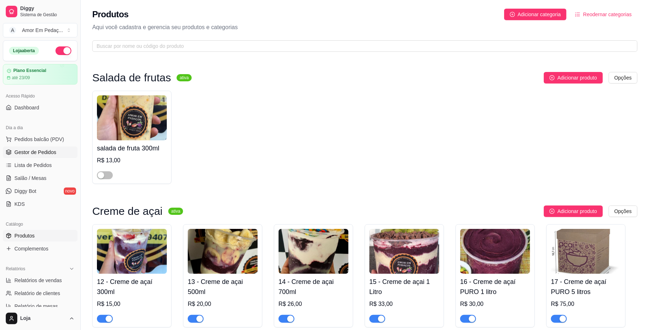
click at [53, 147] on link "Gestor de Pedidos" at bounding box center [40, 153] width 75 height 12
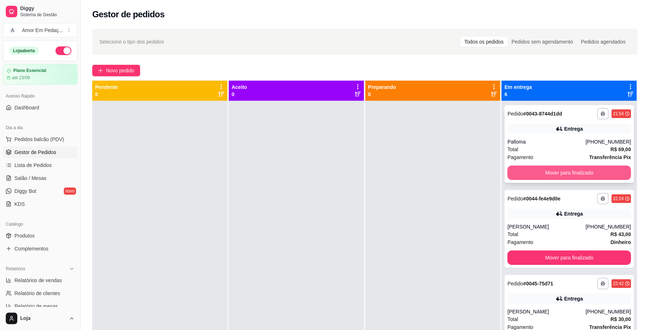
click at [565, 176] on button "Mover para finalizado" at bounding box center [569, 173] width 124 height 14
click at [568, 174] on button "Mover para finalizado" at bounding box center [569, 173] width 124 height 14
click at [568, 174] on button "Mover para finalizado" at bounding box center [569, 173] width 120 height 14
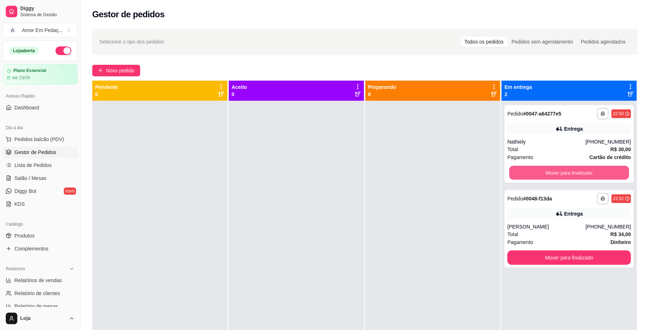
click at [569, 174] on button "Mover para finalizado" at bounding box center [569, 173] width 120 height 14
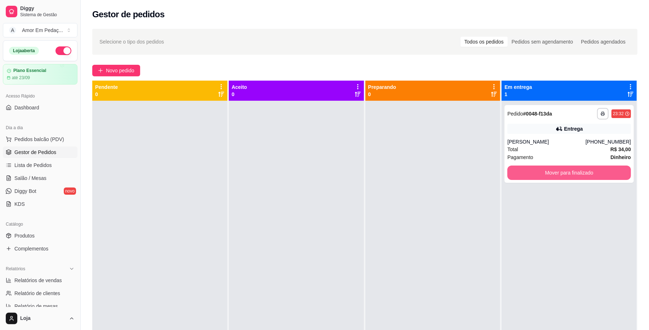
click at [569, 174] on button "Mover para finalizado" at bounding box center [569, 173] width 124 height 14
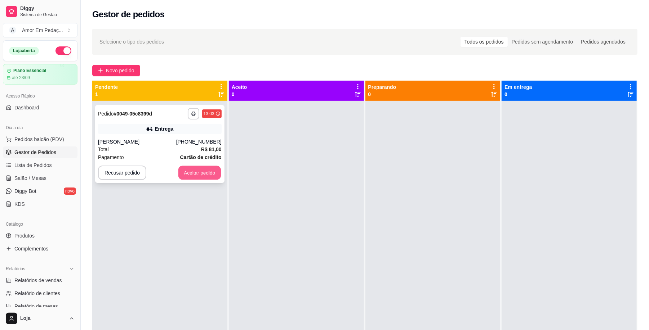
click at [210, 170] on button "Aceitar pedido" at bounding box center [199, 173] width 42 height 14
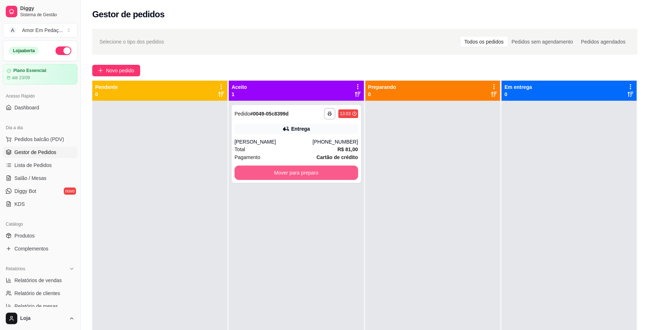
click at [336, 175] on button "Mover para preparo" at bounding box center [296, 173] width 124 height 14
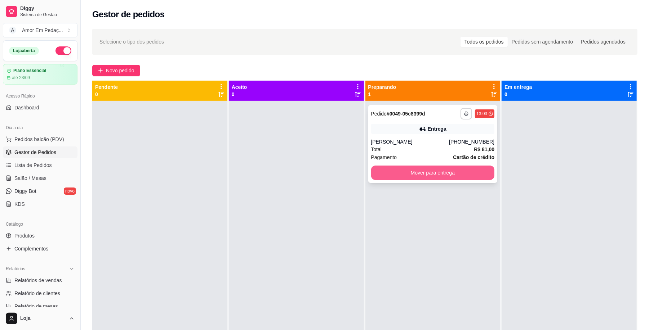
click at [410, 167] on button "Mover para entrega" at bounding box center [433, 173] width 124 height 14
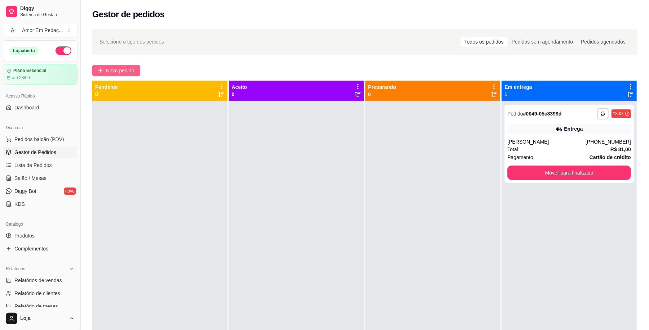
click at [112, 65] on button "Novo pedido" at bounding box center [116, 71] width 48 height 12
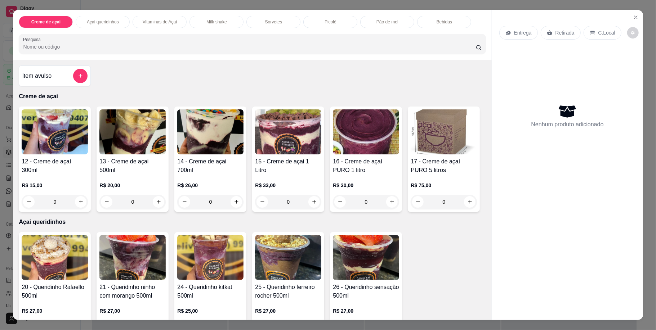
click at [310, 199] on div "0" at bounding box center [288, 202] width 66 height 14
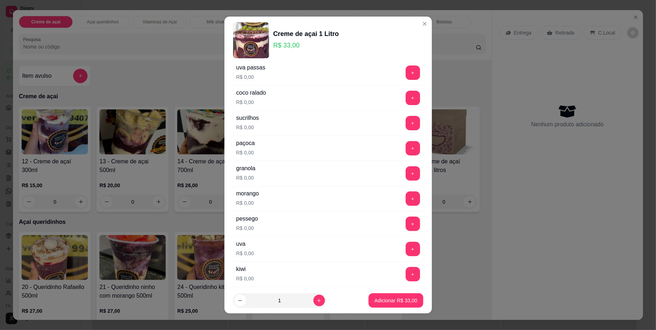
scroll to position [144, 0]
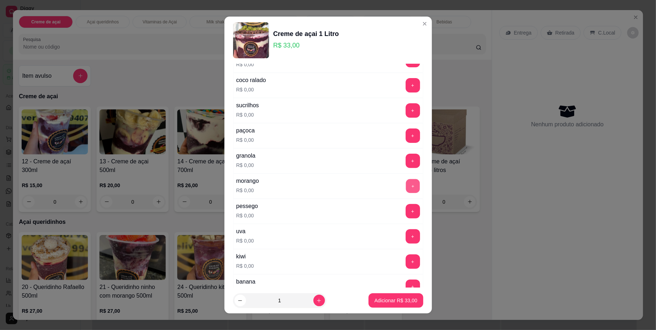
click at [405, 188] on button "+" at bounding box center [412, 186] width 14 height 14
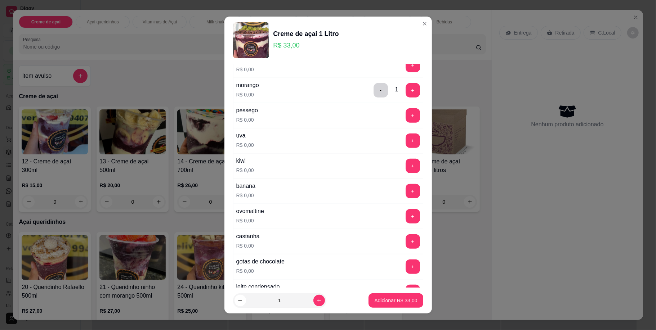
scroll to position [288, 0]
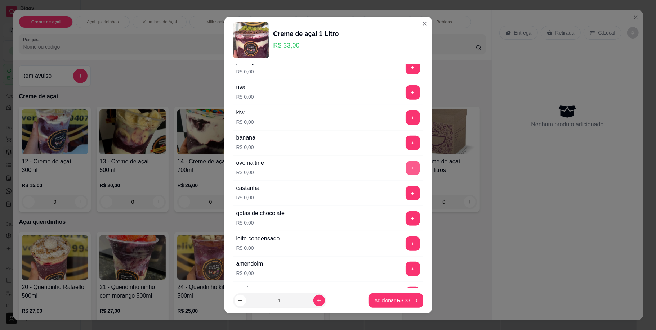
click at [405, 169] on button "+" at bounding box center [412, 168] width 14 height 14
click at [405, 222] on button "+" at bounding box center [412, 218] width 14 height 14
click at [405, 248] on button "+" at bounding box center [412, 244] width 14 height 14
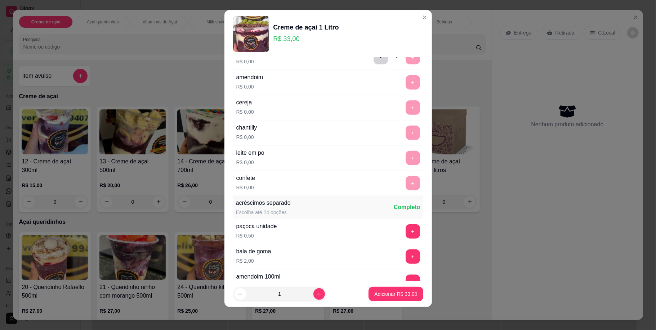
scroll to position [612, 0]
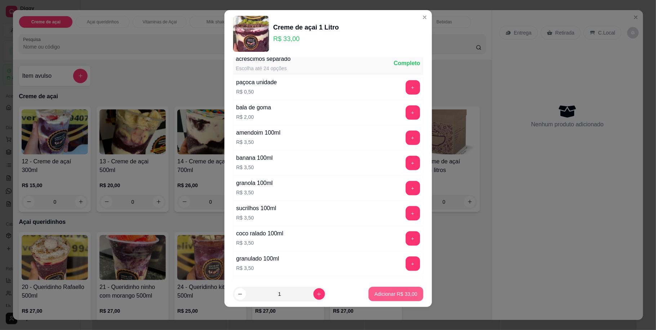
click at [397, 294] on p "Adicionar R$ 33,00" at bounding box center [395, 294] width 43 height 7
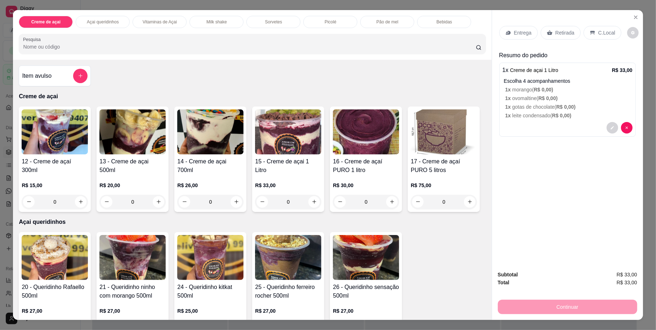
click at [507, 30] on icon at bounding box center [508, 33] width 6 height 6
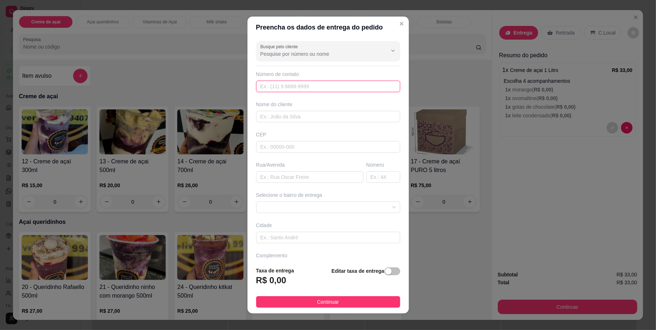
click at [283, 87] on input "text" at bounding box center [328, 87] width 144 height 12
click at [264, 86] on input "319 97229-0507" at bounding box center [328, 87] width 144 height 12
type input "[PHONE_NUMBER]"
click at [269, 119] on input "text" at bounding box center [328, 117] width 144 height 12
type input "lorrayne"
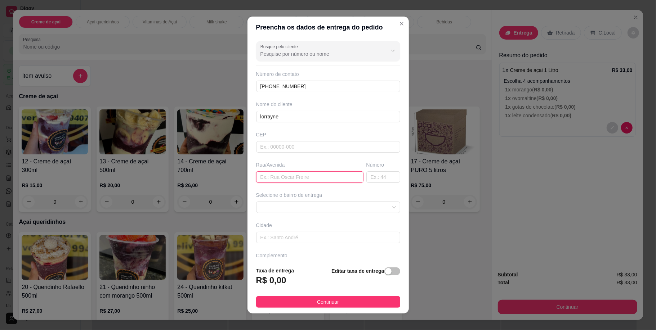
click at [286, 176] on input "text" at bounding box center [309, 177] width 107 height 12
type input "rua india"
click at [374, 180] on input "text" at bounding box center [383, 177] width 34 height 12
click at [350, 207] on span at bounding box center [327, 207] width 135 height 11
type input "32"
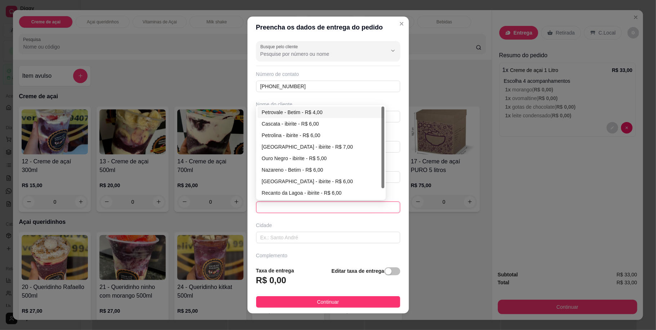
click at [336, 108] on div "Petrovale - Betim - R$ 4,00" at bounding box center [320, 113] width 127 height 12
type input "Betim"
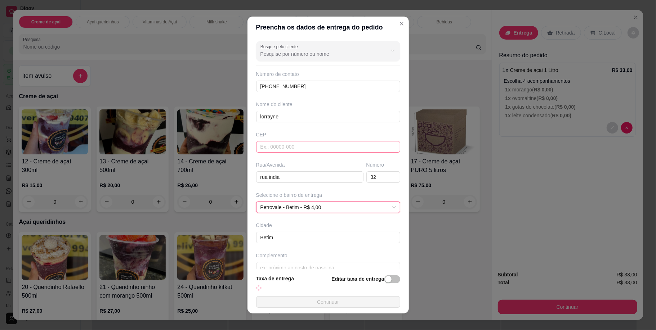
scroll to position [13, 0]
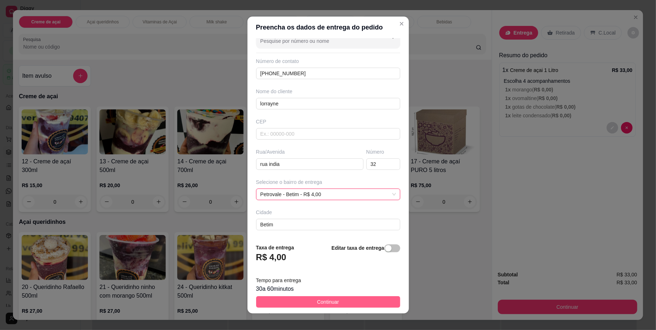
click at [330, 300] on span "Continuar" at bounding box center [328, 302] width 22 height 8
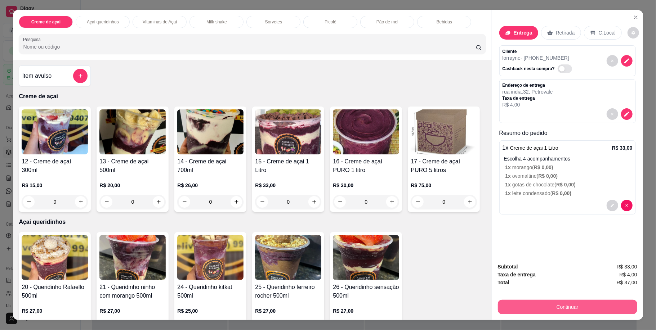
click at [554, 303] on button "Continuar" at bounding box center [567, 307] width 139 height 14
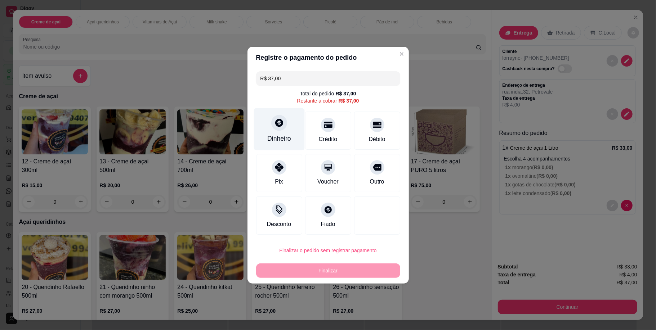
click at [284, 130] on div "Dinheiro" at bounding box center [279, 129] width 51 height 42
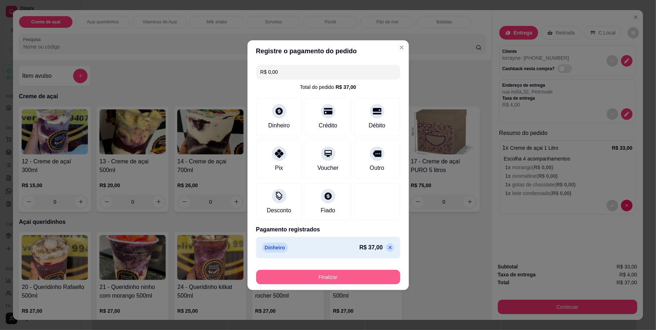
click at [319, 274] on button "Finalizar" at bounding box center [328, 277] width 144 height 14
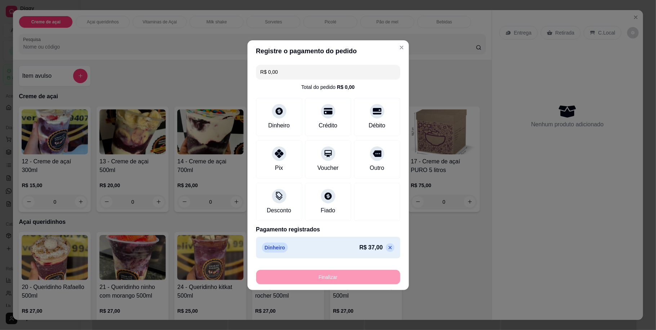
type input "-R$ 37,00"
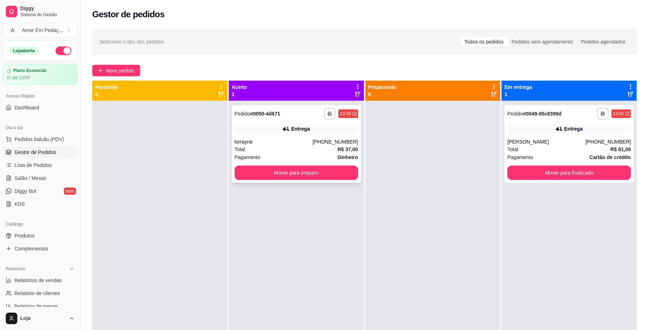
click at [312, 163] on div "**********" at bounding box center [296, 144] width 129 height 78
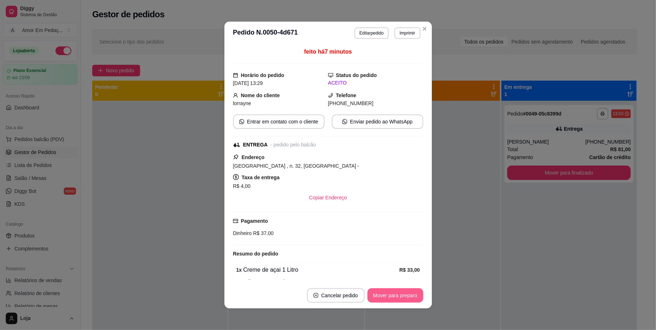
click at [395, 297] on button "Mover para preparo" at bounding box center [395, 295] width 56 height 14
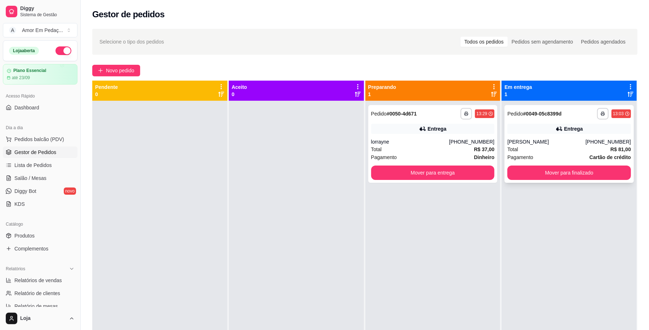
click at [542, 165] on div "**********" at bounding box center [568, 144] width 129 height 78
click at [537, 172] on button "Mover para finalizado" at bounding box center [569, 173] width 124 height 14
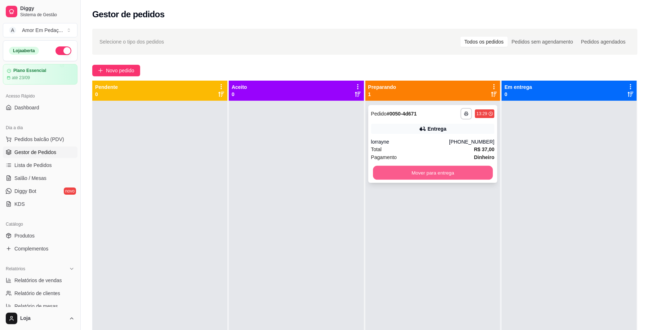
click at [454, 170] on button "Mover para entrega" at bounding box center [433, 173] width 120 height 14
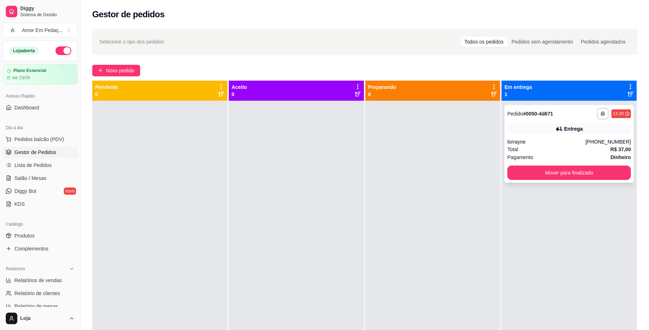
click at [596, 147] on div "Total R$ 37,00" at bounding box center [569, 149] width 124 height 8
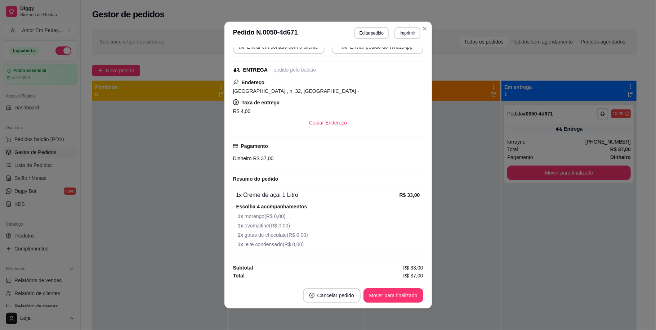
scroll to position [1, 0]
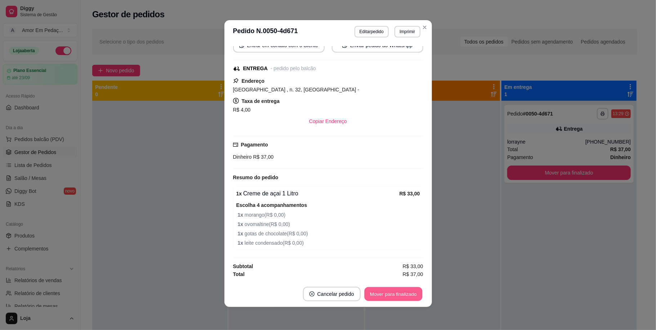
click at [399, 296] on button "Mover para finalizado" at bounding box center [393, 294] width 58 height 14
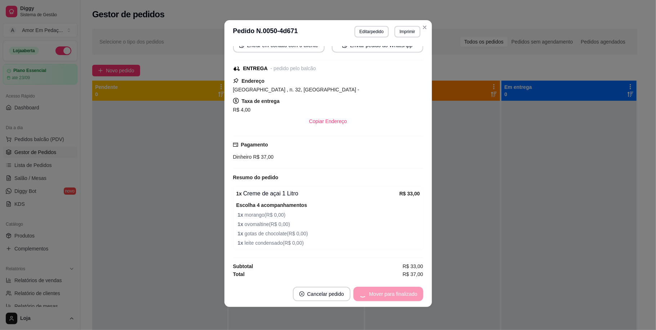
scroll to position [62, 0]
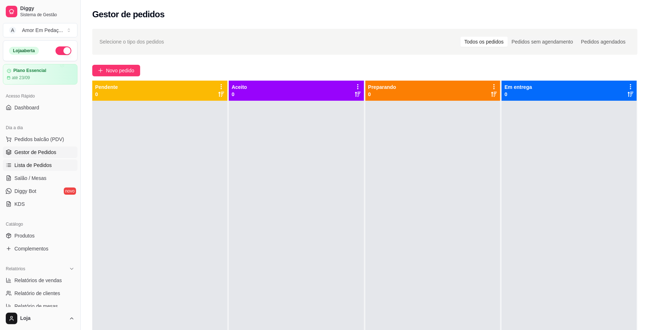
click at [34, 166] on span "Lista de Pedidos" at bounding box center [32, 165] width 37 height 7
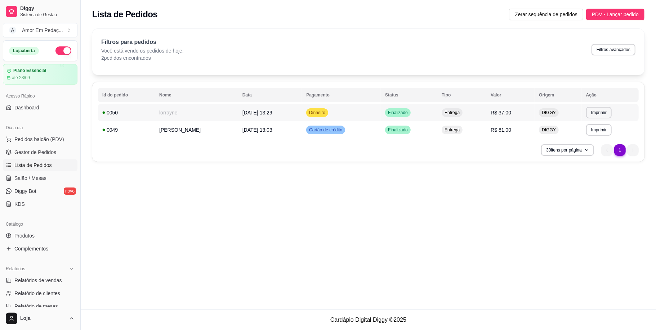
click at [381, 108] on td "Dinheiro" at bounding box center [341, 112] width 79 height 17
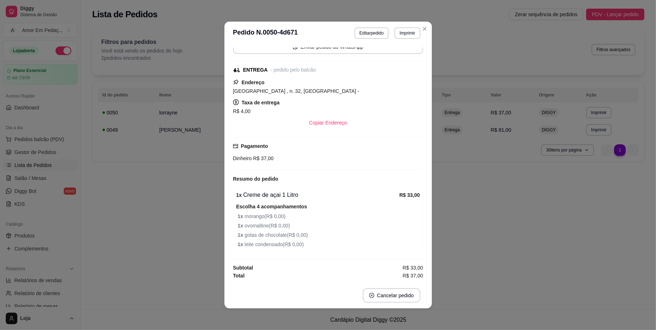
scroll to position [62, 0]
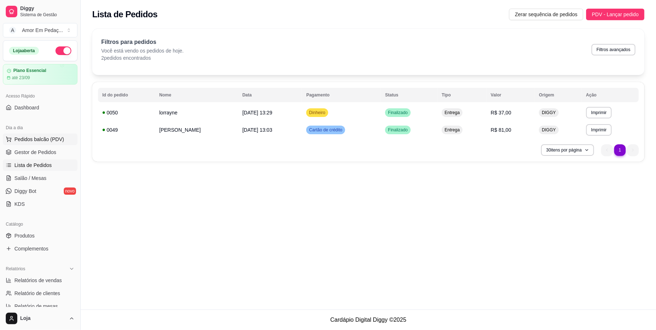
click at [36, 143] on button "Pedidos balcão (PDV)" at bounding box center [40, 140] width 75 height 12
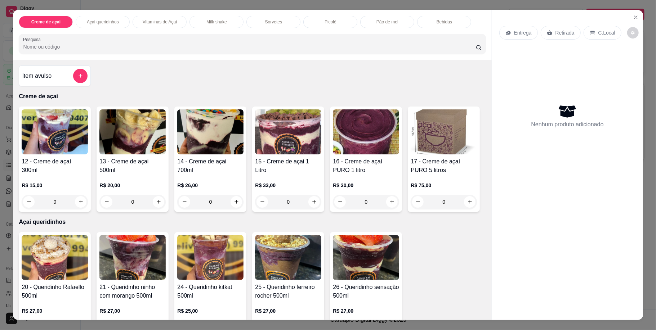
click at [290, 173] on div "15 - Creme de açai 1 Litro" at bounding box center [288, 165] width 66 height 17
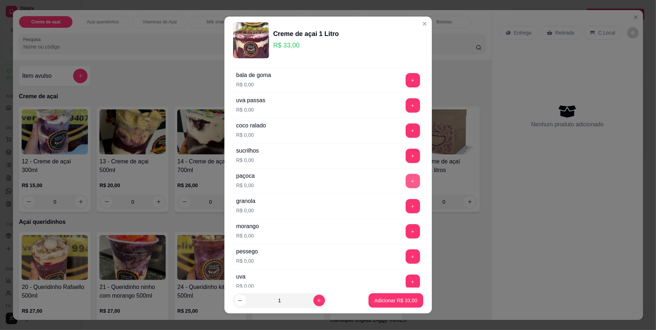
scroll to position [144, 0]
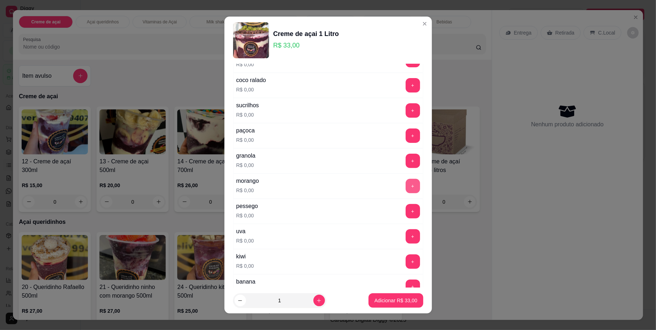
click at [405, 188] on button "+" at bounding box center [412, 186] width 14 height 14
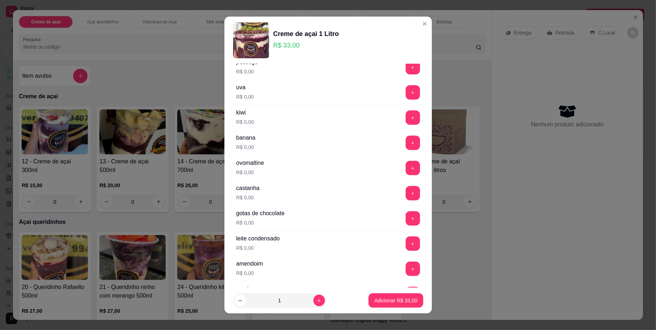
scroll to position [336, 0]
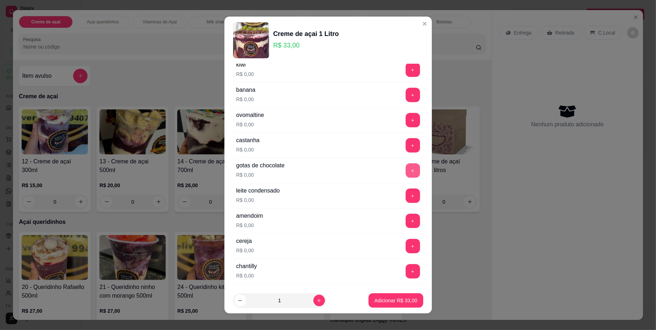
click at [405, 175] on button "+" at bounding box center [412, 170] width 14 height 14
click at [405, 197] on button "+" at bounding box center [412, 196] width 14 height 14
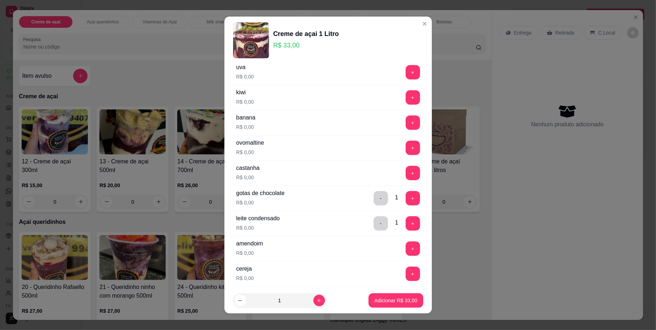
scroll to position [288, 0]
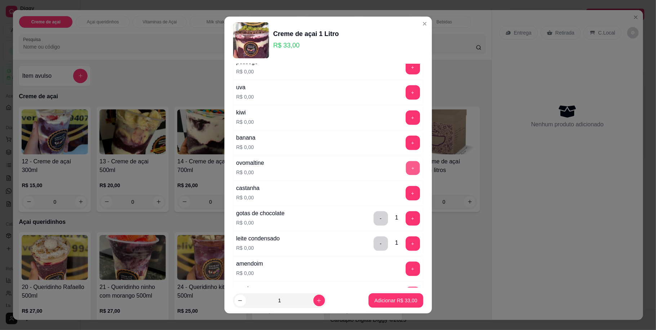
click at [405, 173] on button "+" at bounding box center [412, 168] width 14 height 14
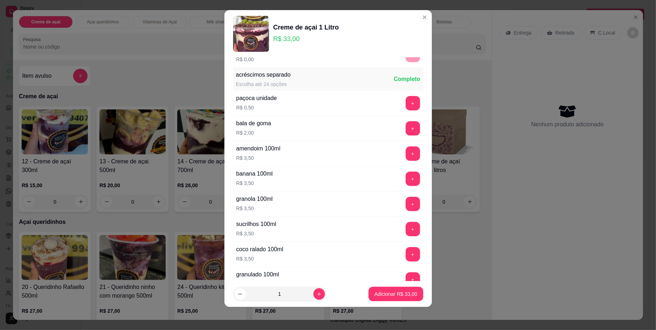
scroll to position [612, 0]
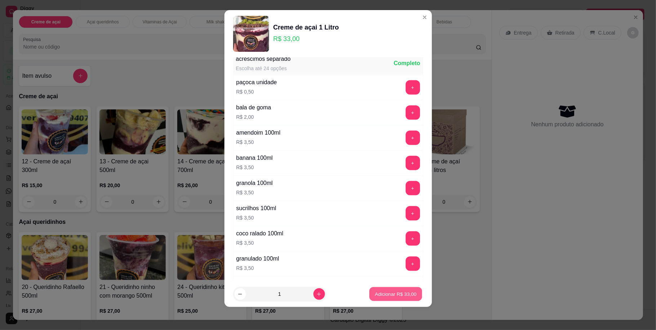
click at [385, 290] on button "Adicionar R$ 33,00" at bounding box center [395, 294] width 53 height 14
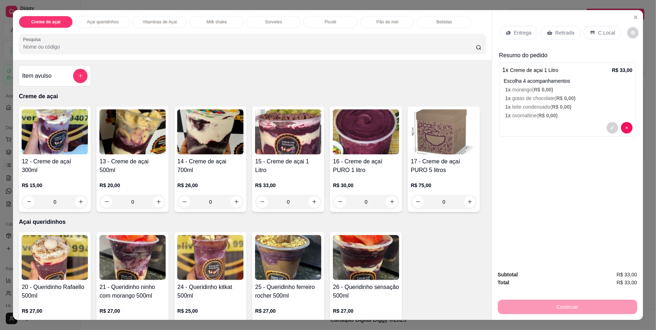
click at [521, 32] on p "Entrega" at bounding box center [523, 32] width 18 height 7
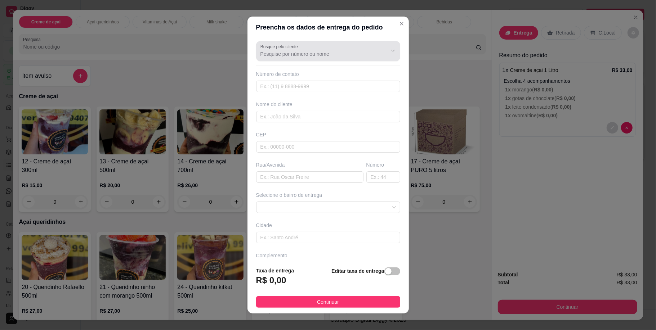
click at [309, 59] on div "Busque pelo cliente" at bounding box center [328, 51] width 144 height 20
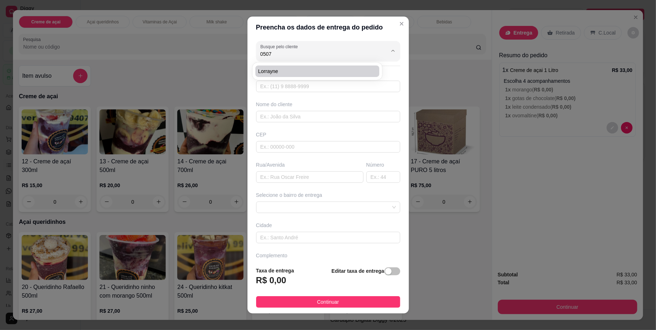
click at [338, 67] on li "lorrayne" at bounding box center [317, 72] width 124 height 12
type input "lorrayne"
type input "31972290507"
type input "lorrayne"
type input "rua india"
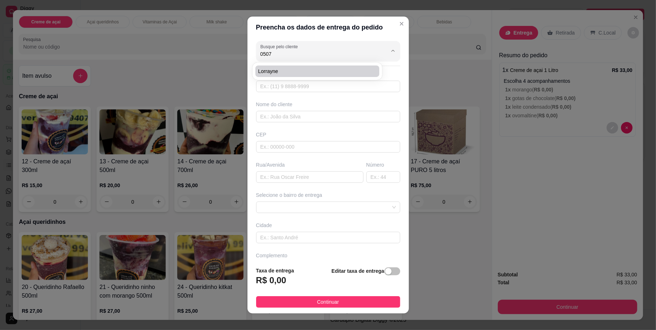
type input "32"
type input "Betim"
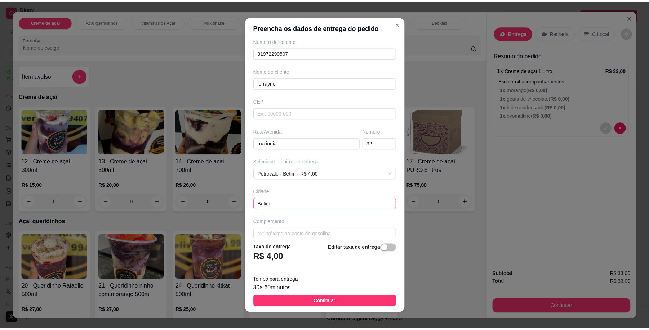
scroll to position [44, 0]
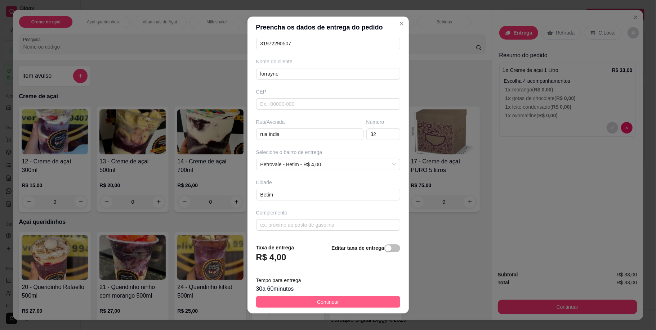
type input "lorrayne"
click at [324, 297] on button "Continuar" at bounding box center [328, 302] width 144 height 12
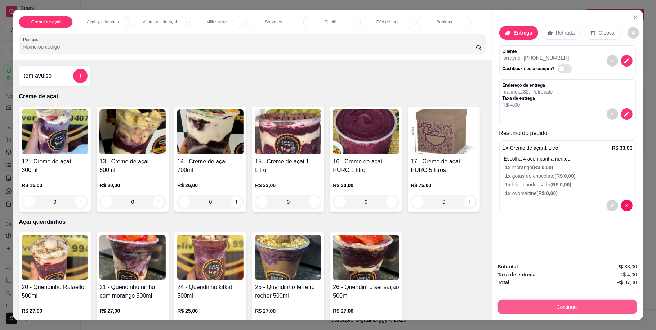
click at [556, 308] on button "Continuar" at bounding box center [567, 307] width 139 height 14
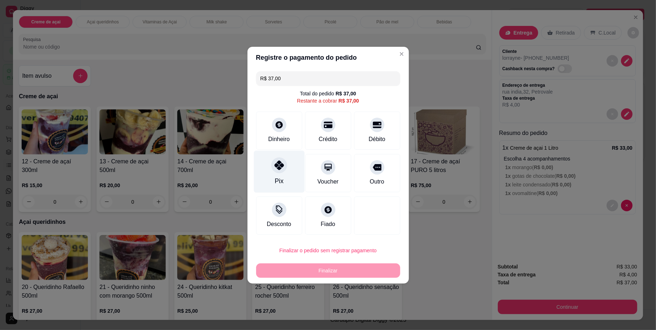
click at [284, 170] on div at bounding box center [279, 165] width 16 height 16
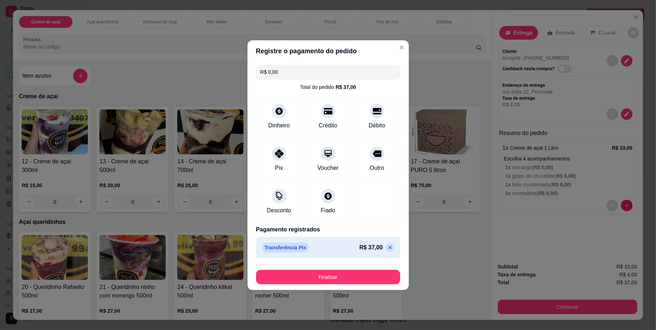
click at [387, 247] on icon at bounding box center [390, 248] width 6 height 6
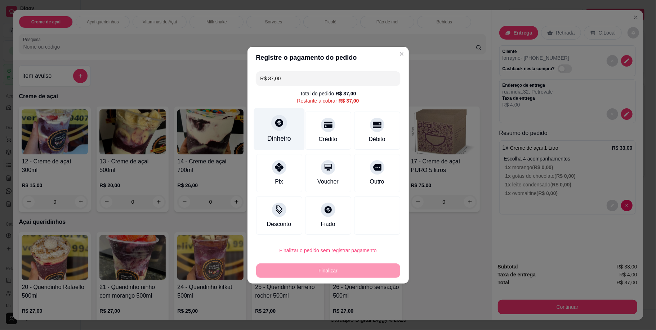
click at [284, 120] on div at bounding box center [279, 123] width 16 height 16
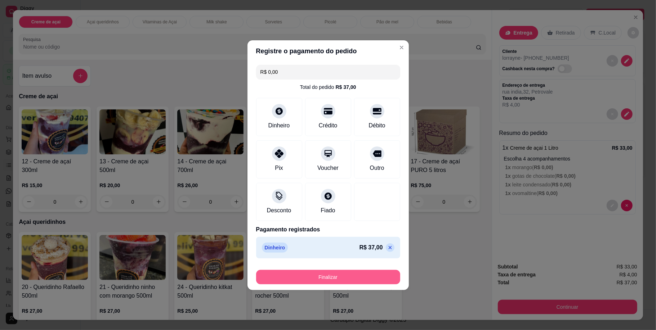
click at [333, 277] on button "Finalizar" at bounding box center [328, 277] width 144 height 14
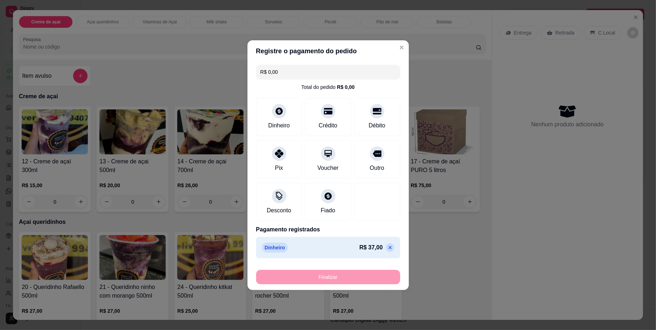
type input "-R$ 37,00"
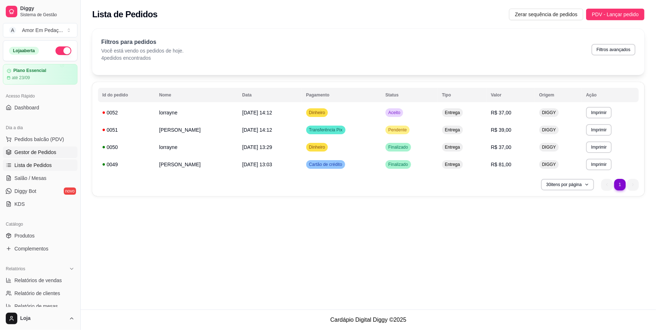
click at [45, 150] on span "Gestor de Pedidos" at bounding box center [35, 152] width 42 height 7
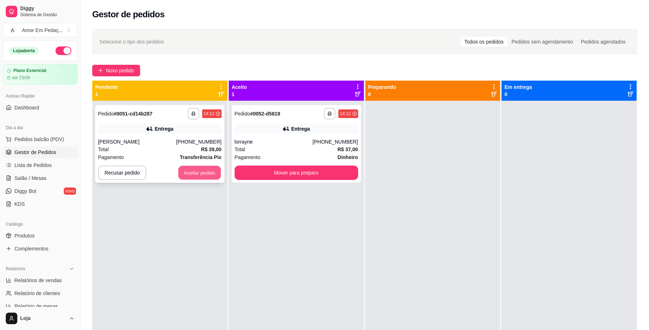
click at [201, 171] on button "Aceitar pedido" at bounding box center [199, 173] width 42 height 14
